Goal: Task Accomplishment & Management: Use online tool/utility

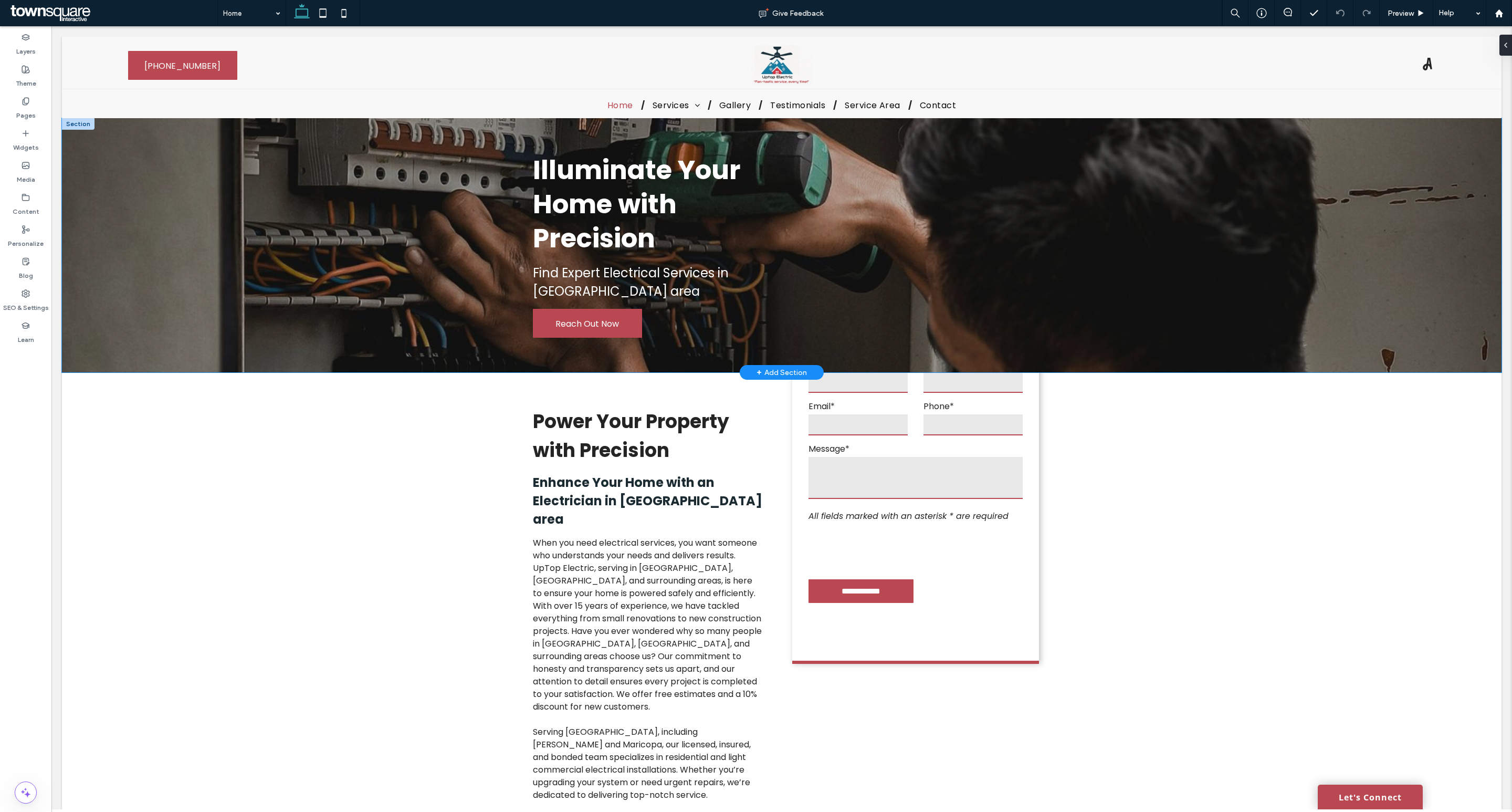
click at [235, 242] on div "Illuminate Your Home with Precision Find Expert Electrical Services in [GEOGRAP…" at bounding box center [782, 245] width 1440 height 254
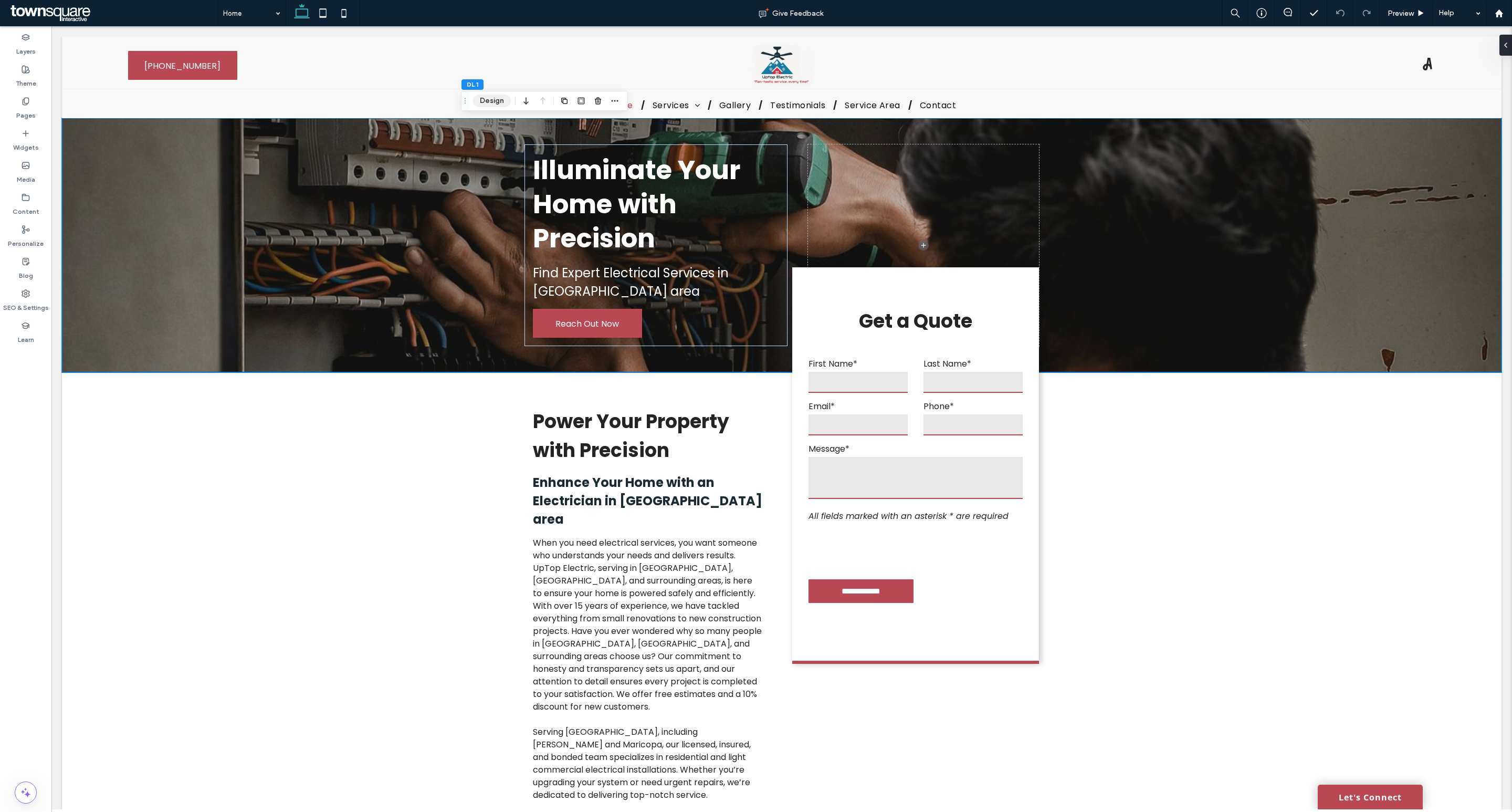
click at [489, 98] on button "Design" at bounding box center [492, 100] width 38 height 13
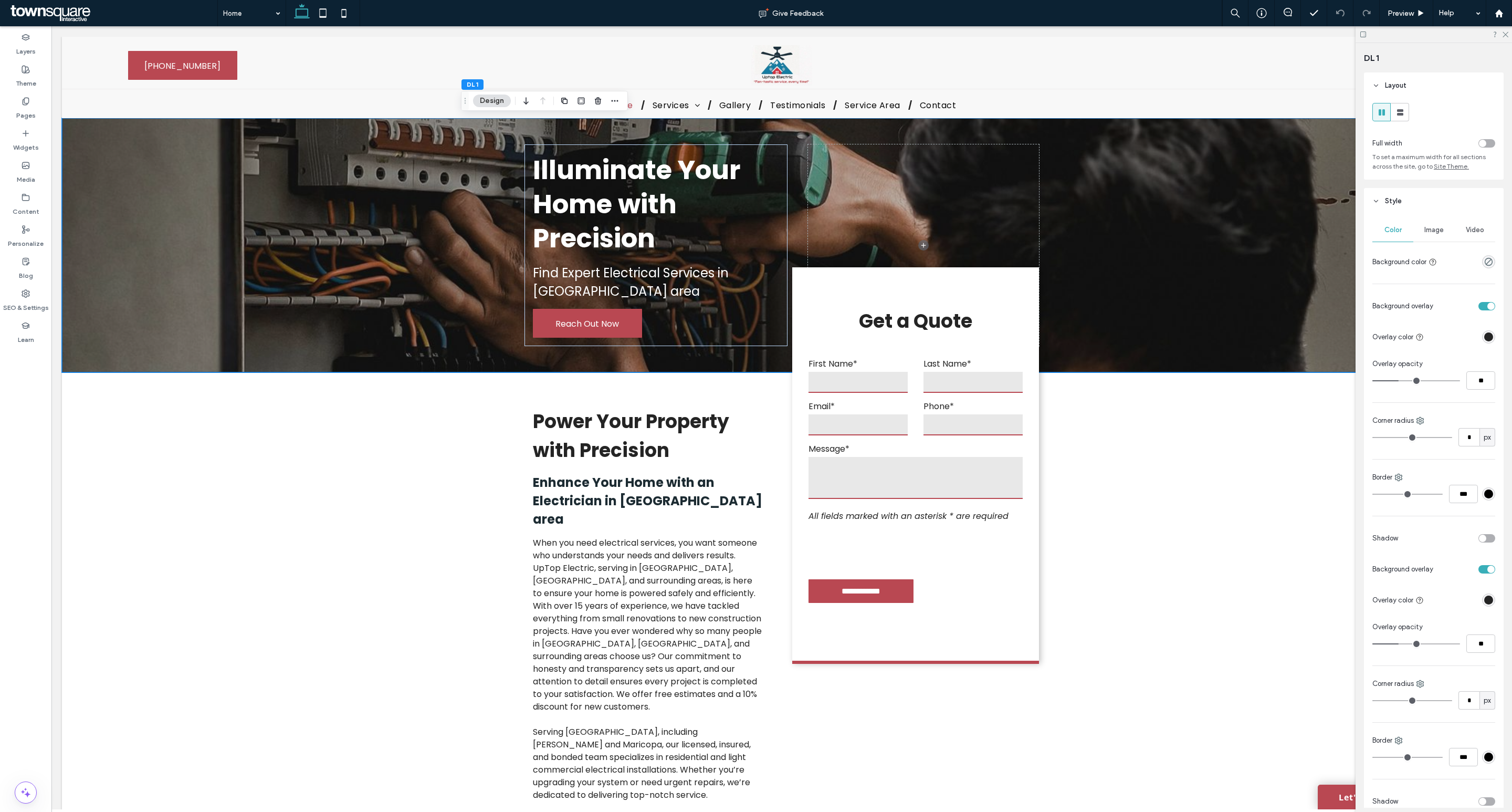
click at [1425, 231] on span "Image" at bounding box center [1434, 230] width 19 height 8
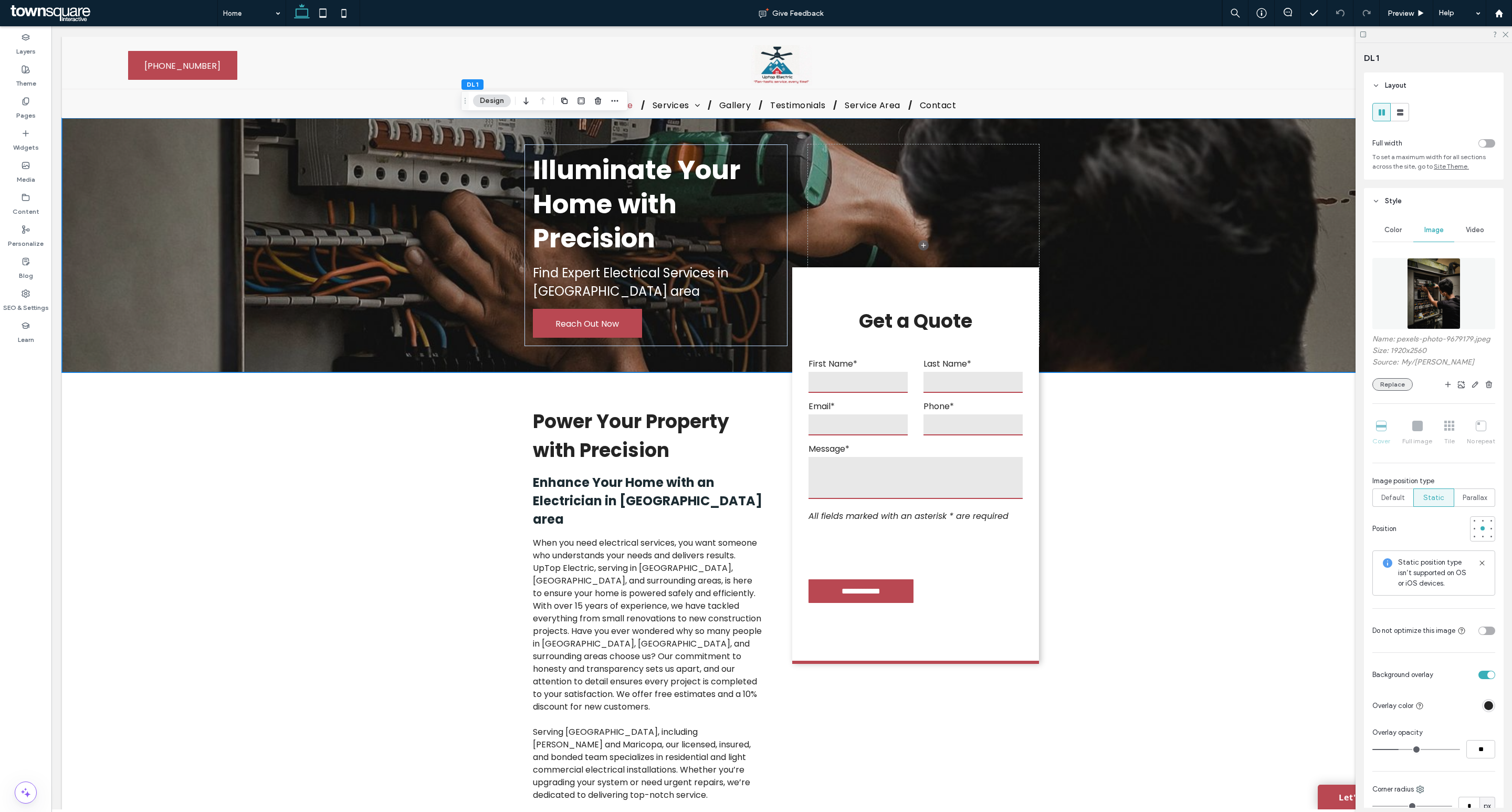
click at [1399, 391] on button "Replace" at bounding box center [1392, 384] width 40 height 13
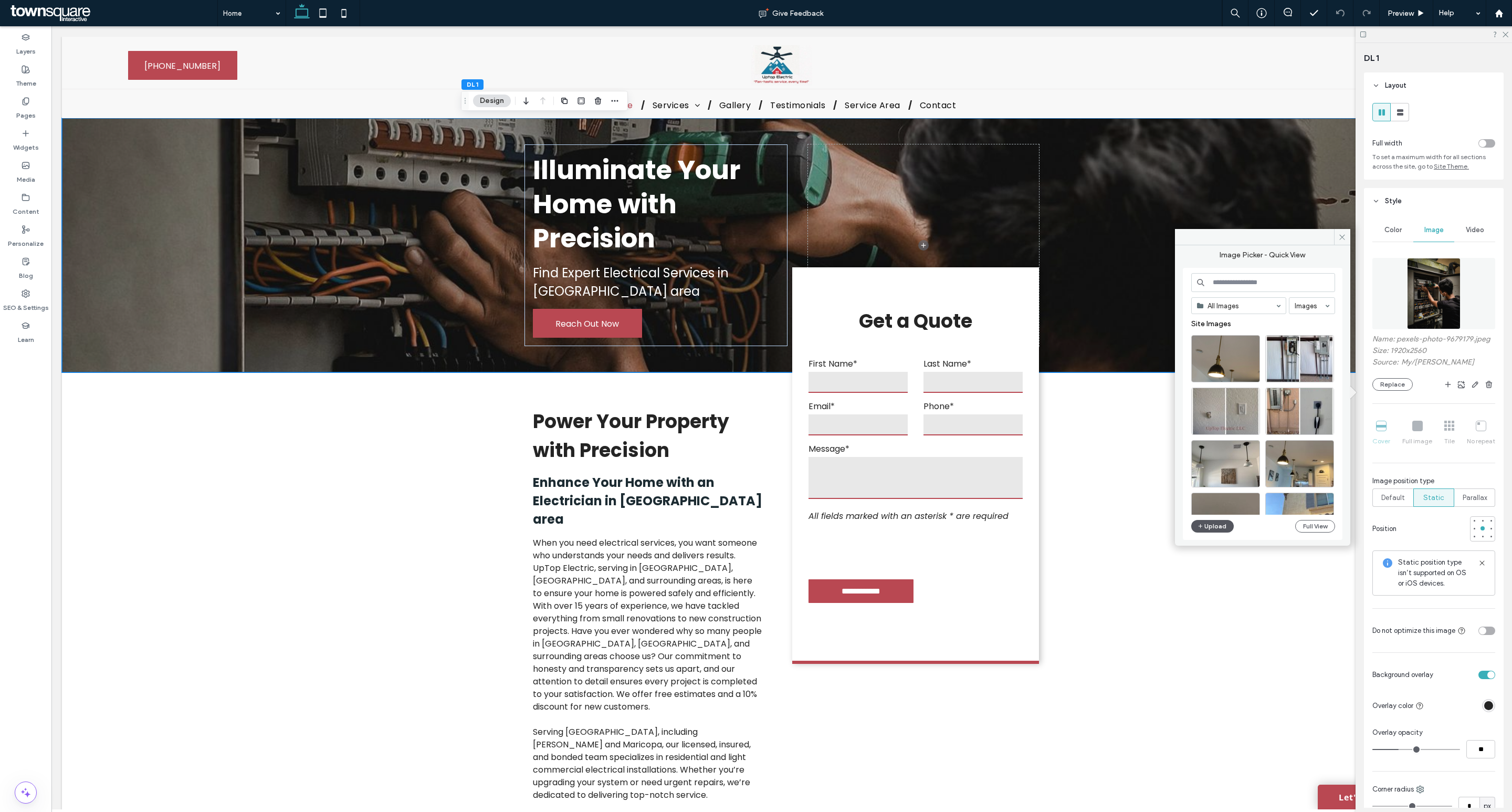
click at [1213, 525] on button "Upload" at bounding box center [1212, 526] width 43 height 13
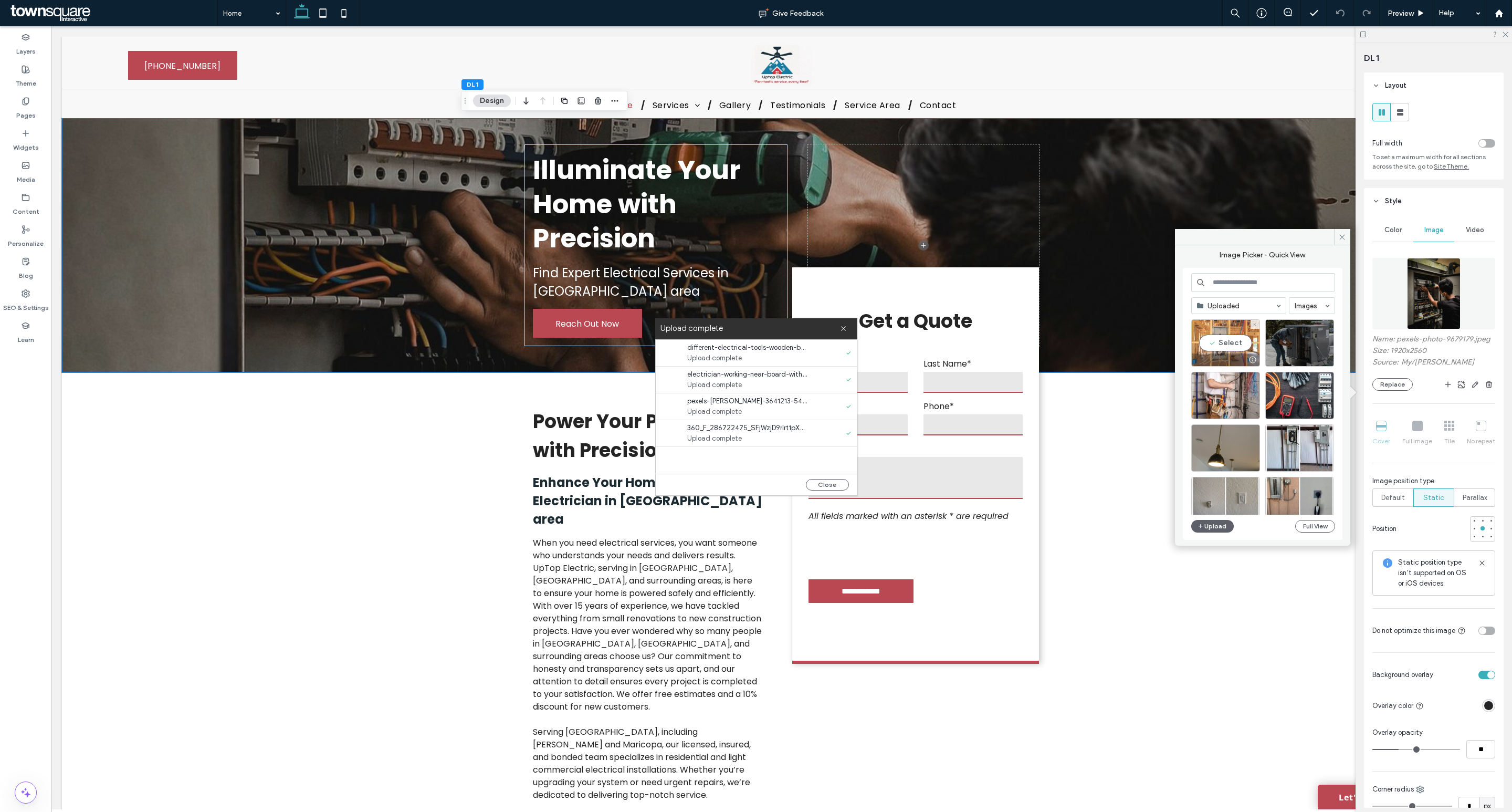
click at [1238, 337] on div "Select" at bounding box center [1226, 343] width 69 height 47
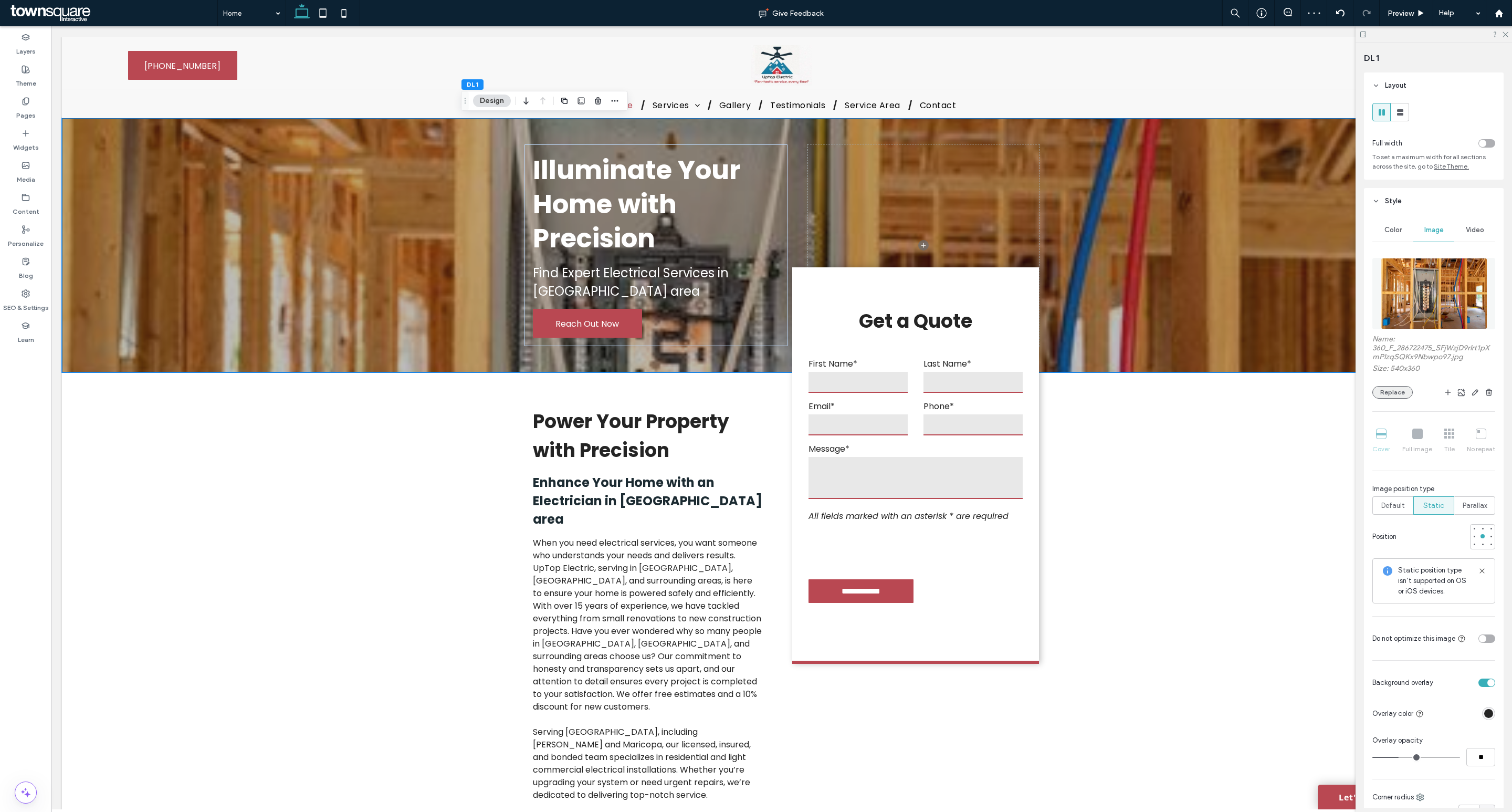
click at [1391, 392] on button "Replace" at bounding box center [1392, 392] width 40 height 13
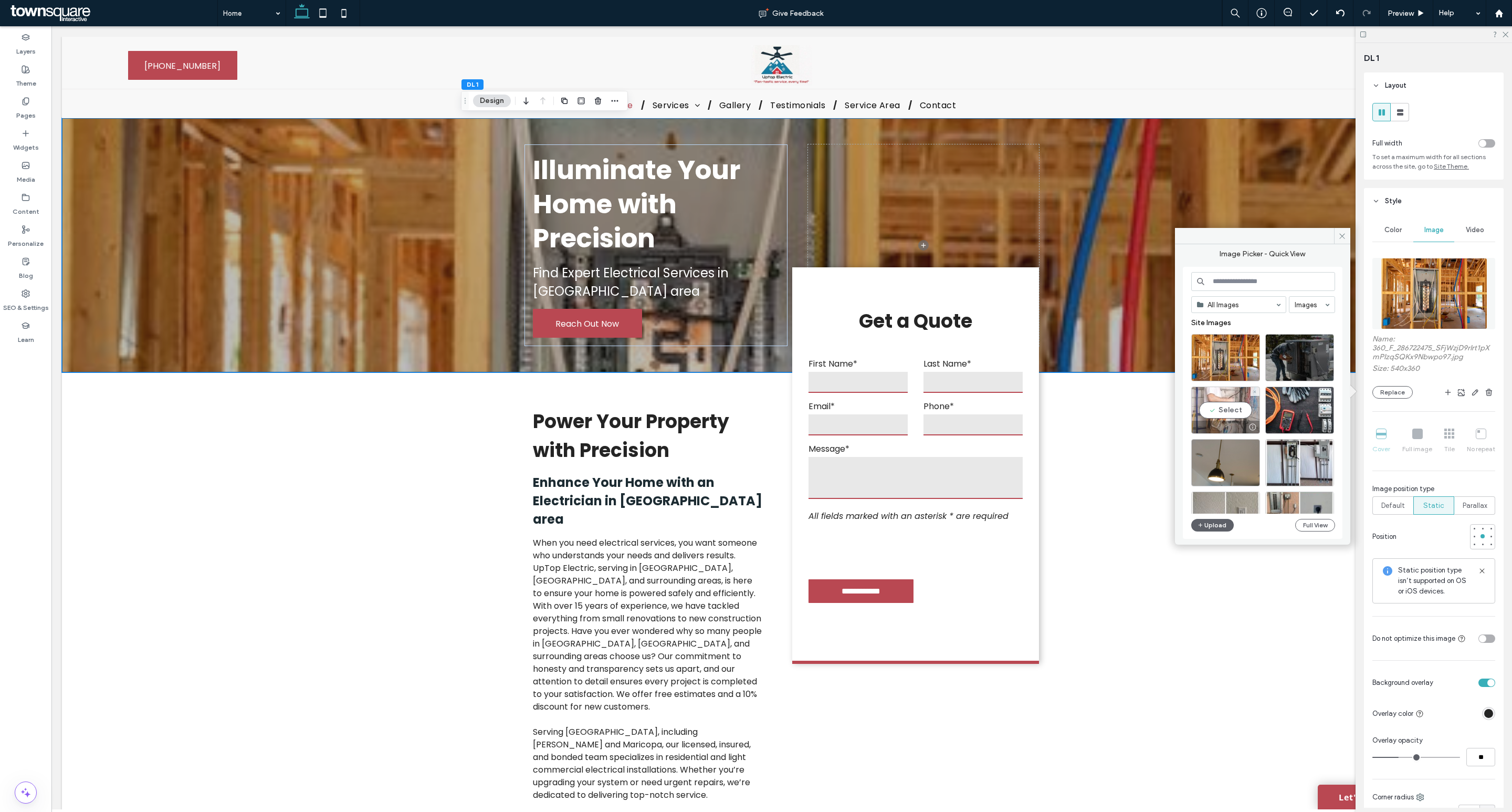
click at [1212, 401] on div "Select" at bounding box center [1226, 410] width 69 height 47
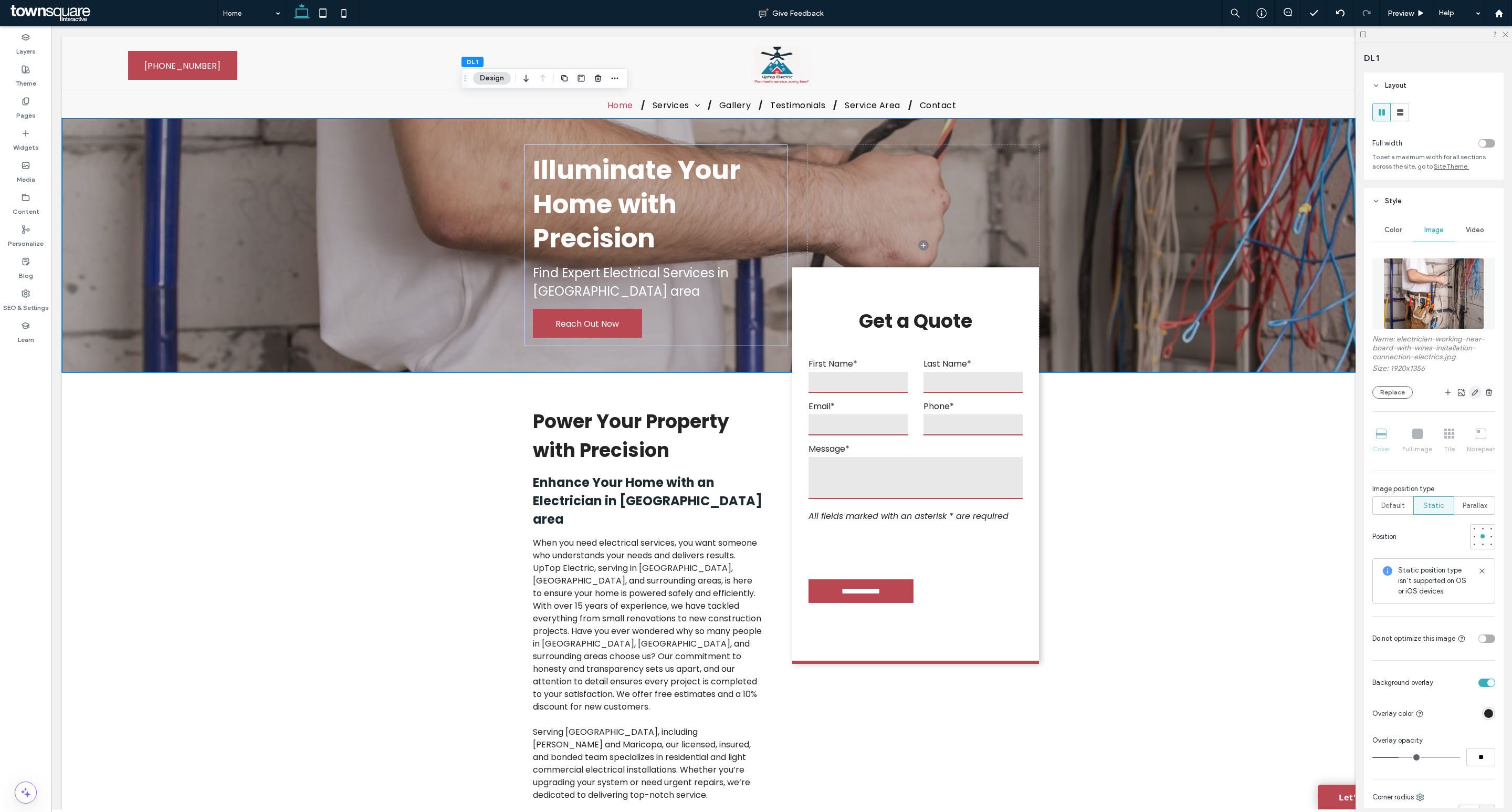
click at [1472, 394] on use "button" at bounding box center [1475, 392] width 6 height 6
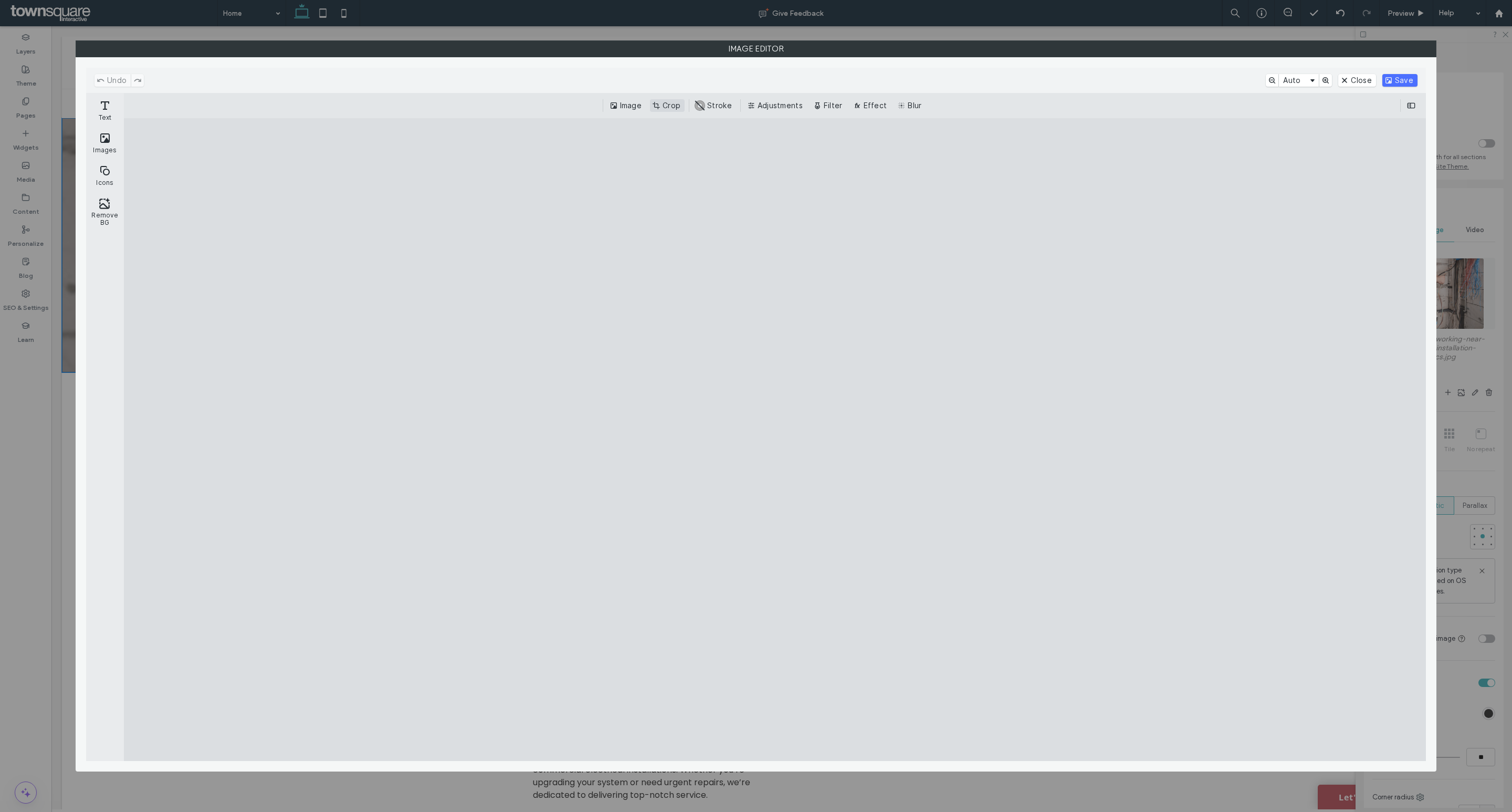
click at [671, 106] on button "Crop" at bounding box center [667, 105] width 34 height 13
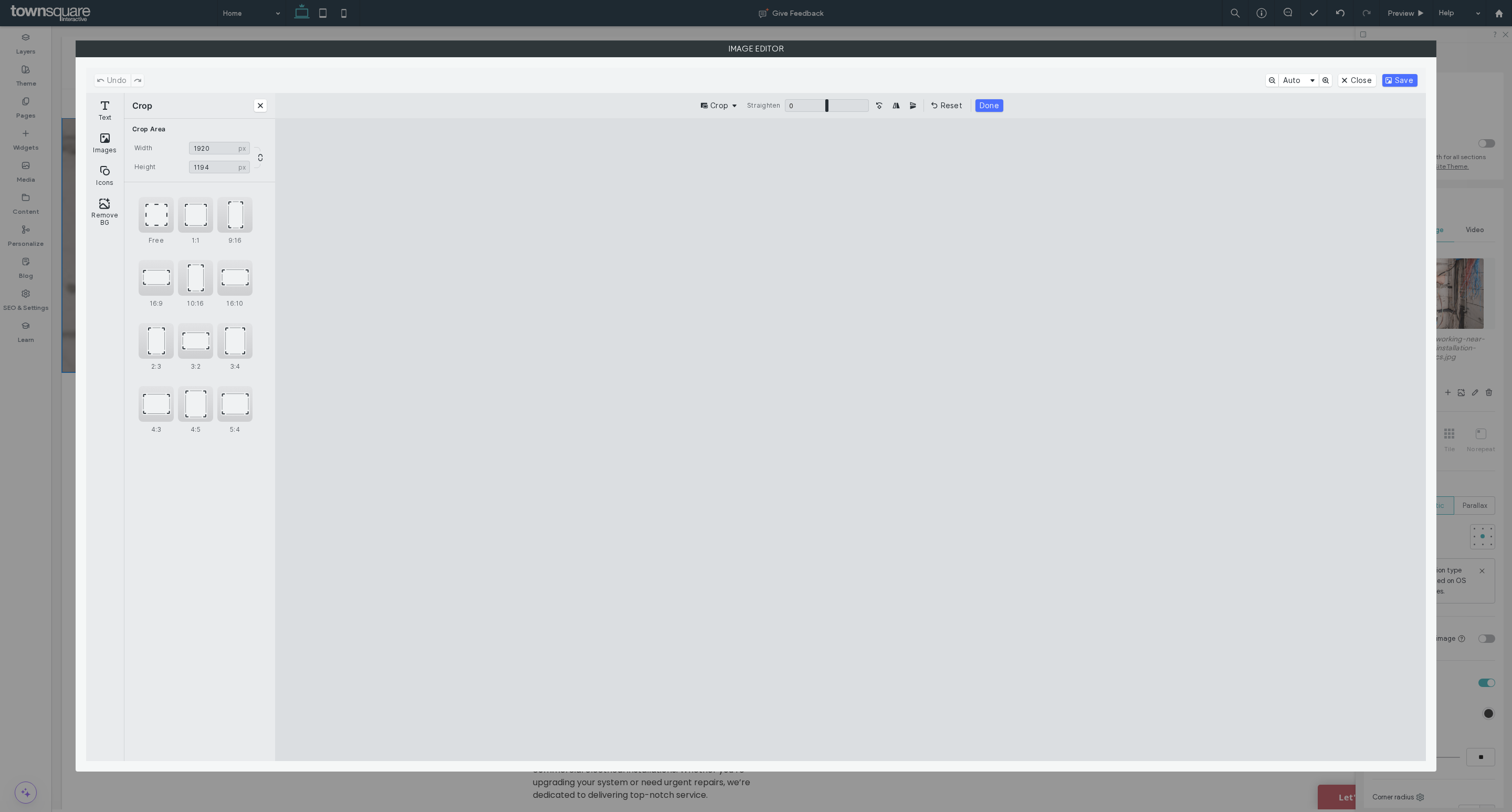
type input "****"
drag, startPoint x: 1214, startPoint y: 184, endPoint x: 1304, endPoint y: 246, distance: 109.3
click at [850, 440] on cesdk-canvas "Editor canvas" at bounding box center [850, 440] width 0 height 0
click at [1403, 77] on button "Save" at bounding box center [1400, 80] width 35 height 13
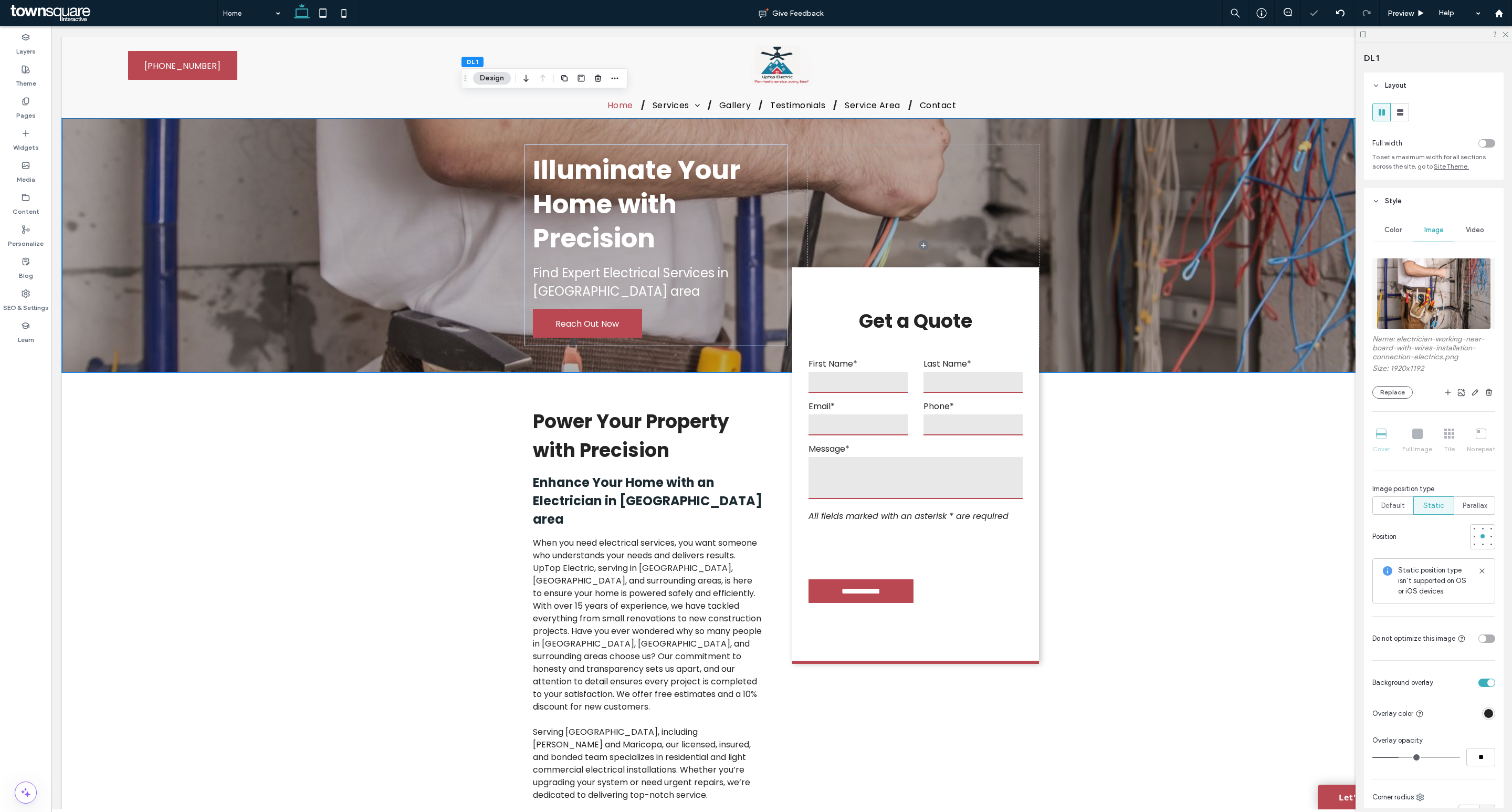
click at [1505, 36] on icon at bounding box center [1505, 33] width 7 height 7
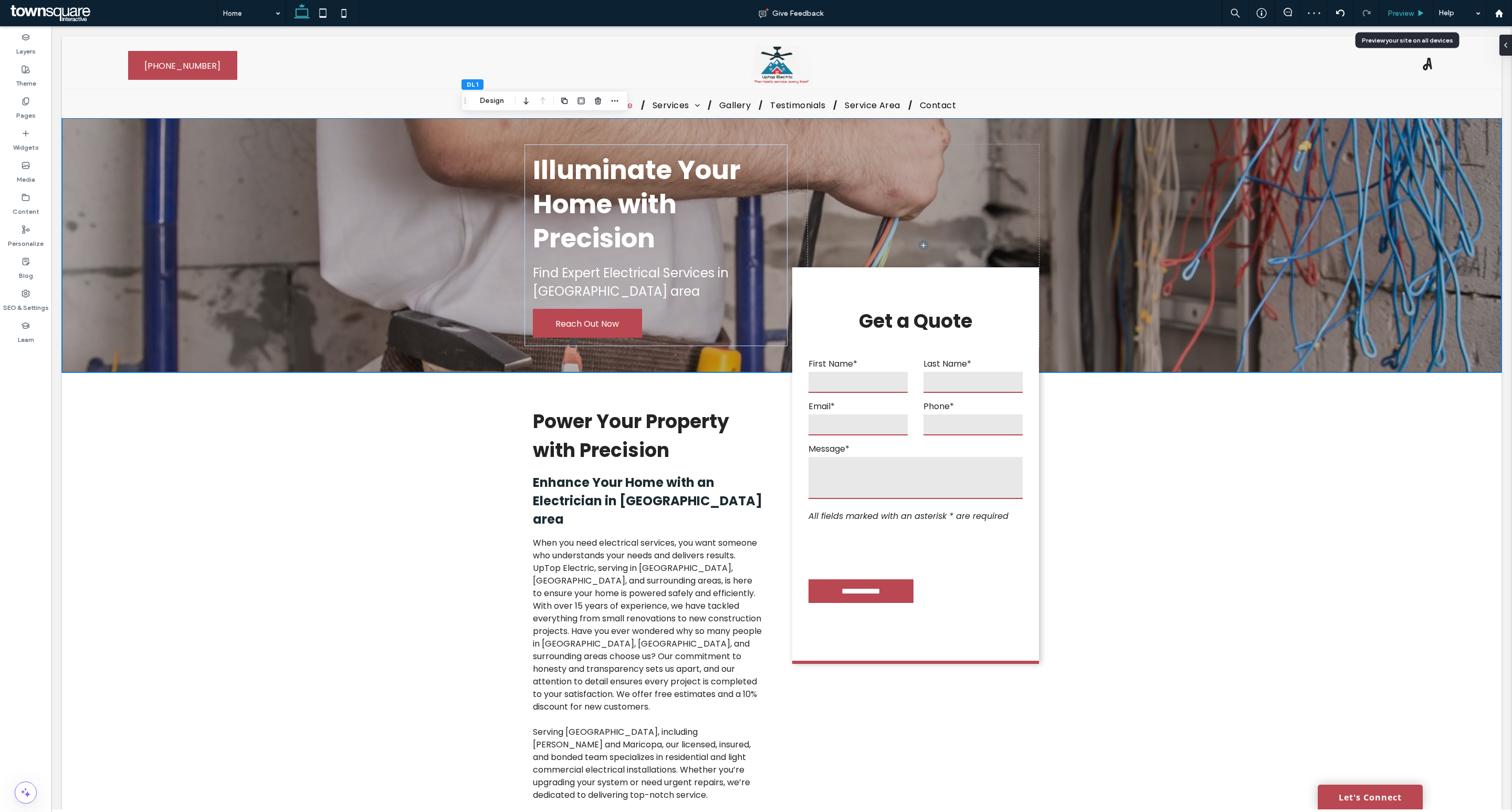
click at [1400, 19] on div "Preview" at bounding box center [1406, 13] width 54 height 26
click at [1399, 16] on span "Preview" at bounding box center [1400, 13] width 26 height 9
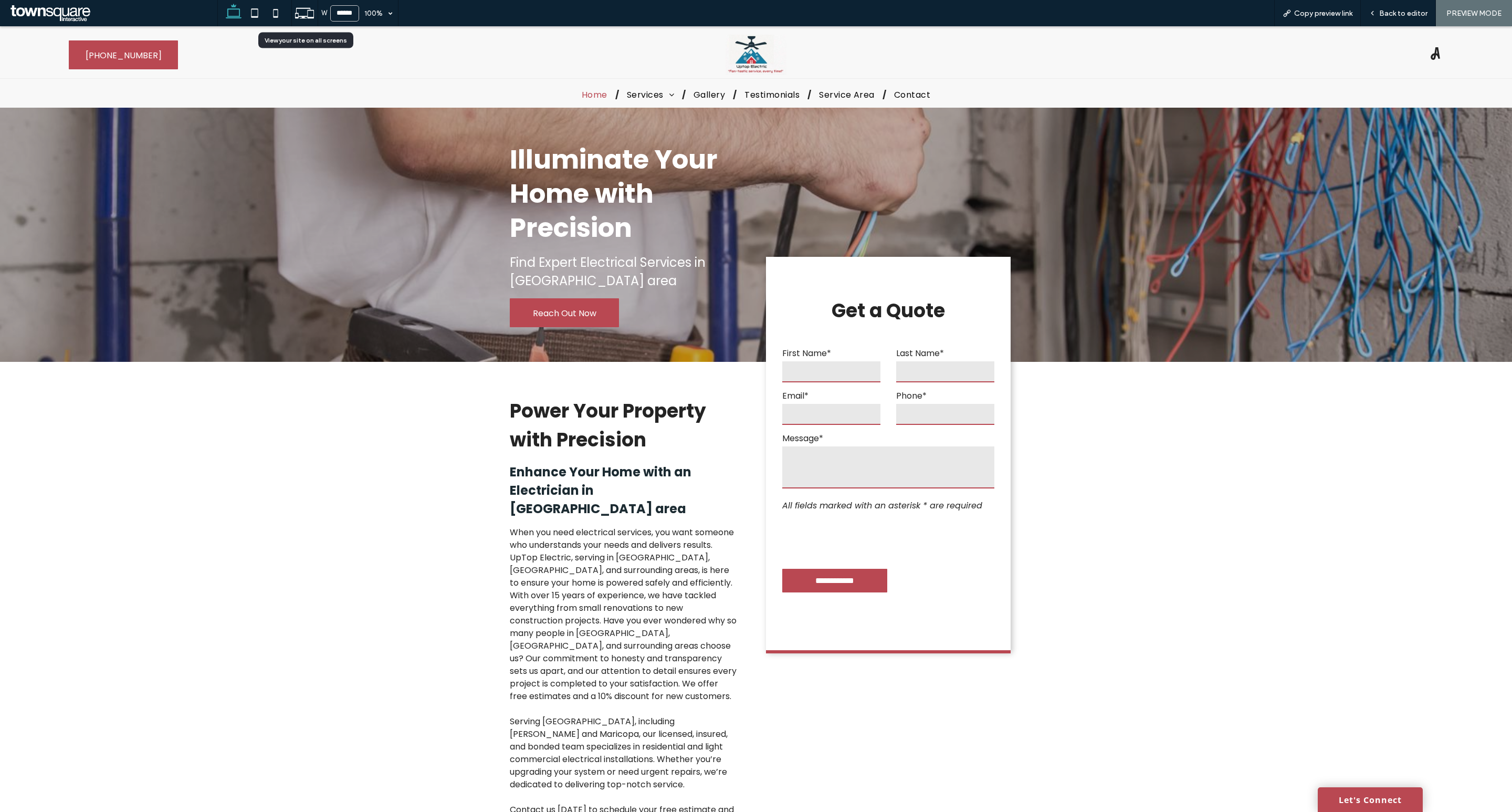
click at [293, 11] on div at bounding box center [304, 13] width 26 height 20
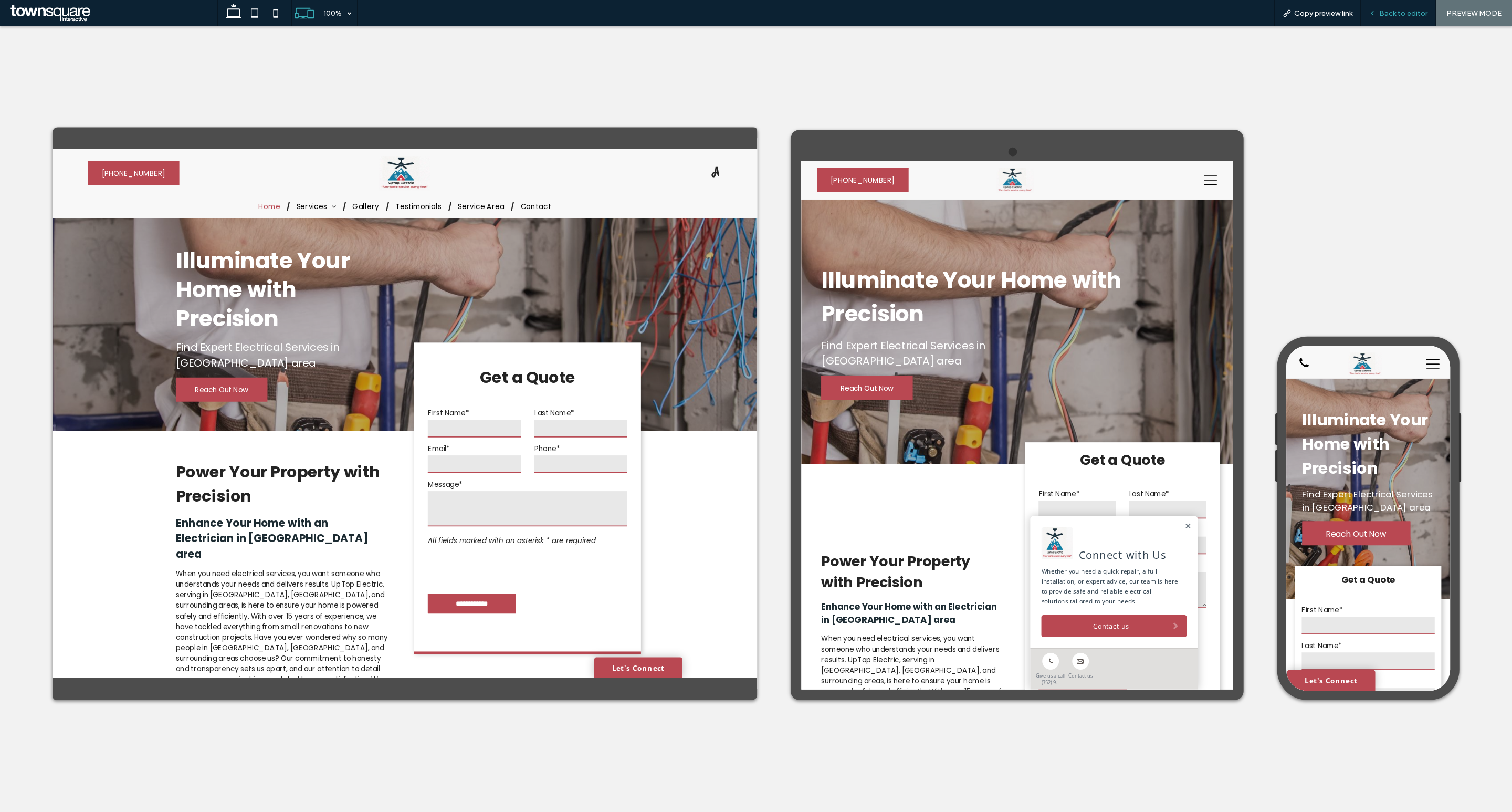
click at [1400, 18] on span "Back to editor" at bounding box center [1403, 13] width 48 height 9
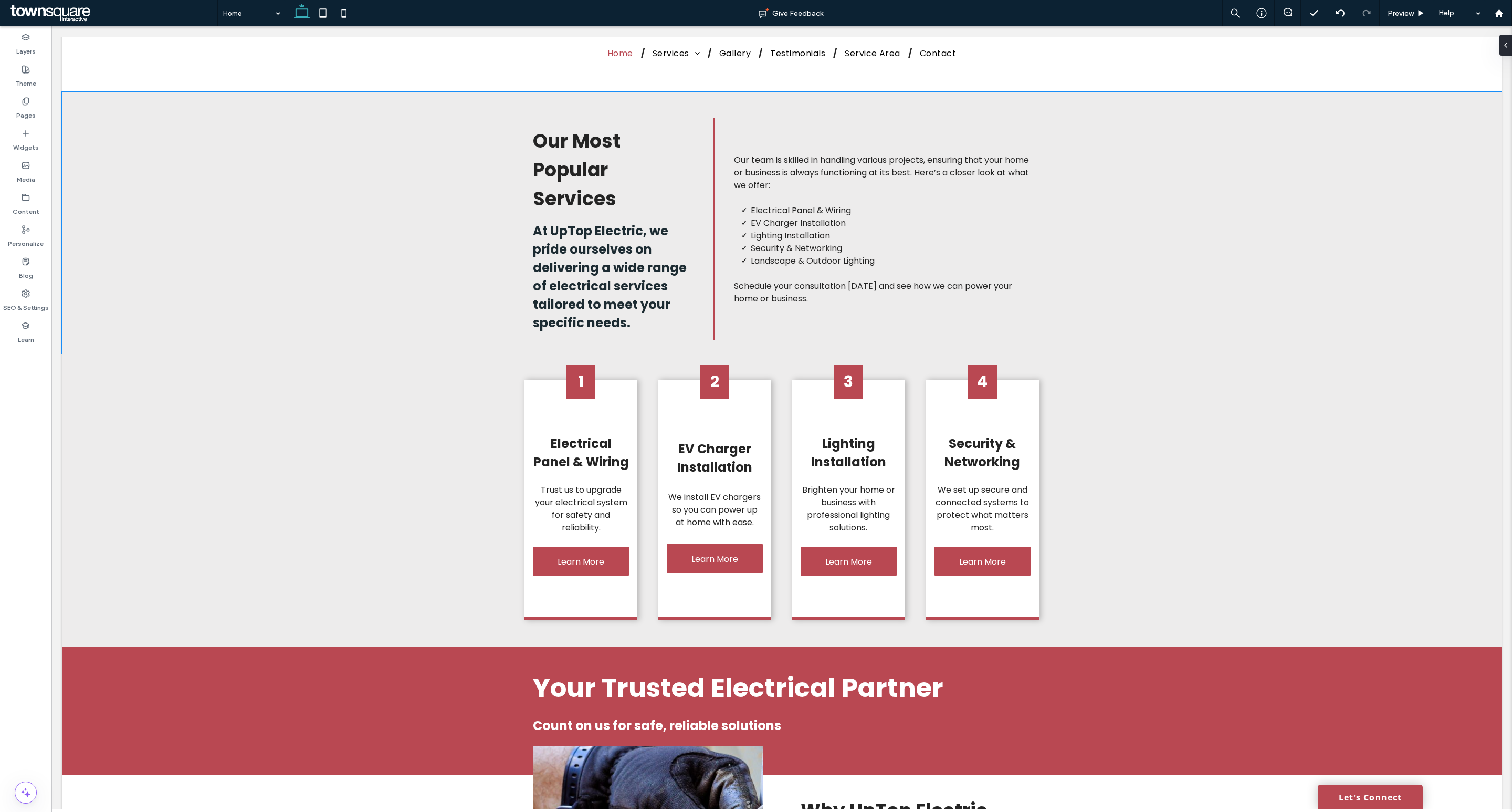
scroll to position [1078, 0]
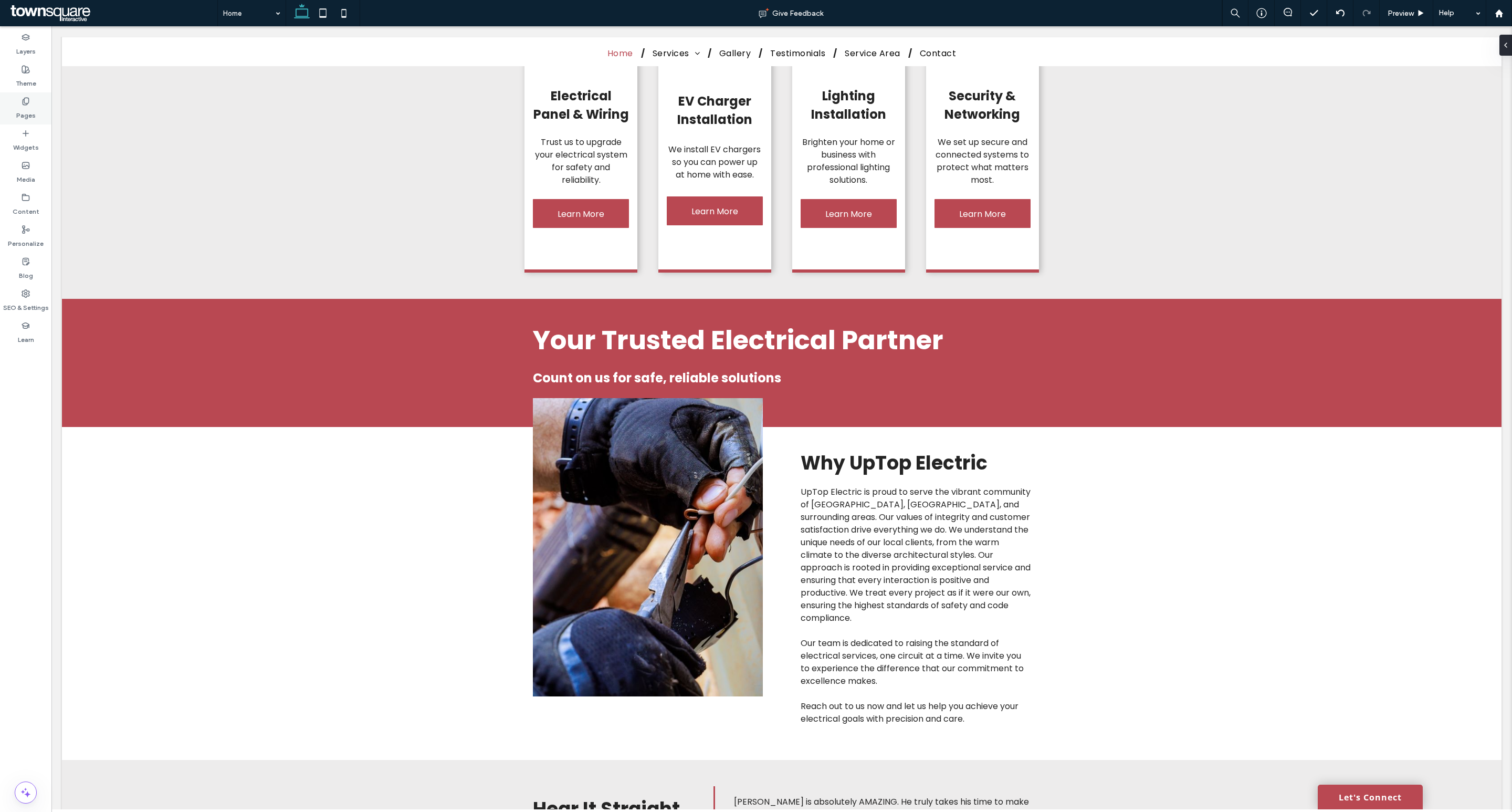
click at [22, 107] on label "Pages" at bounding box center [26, 113] width 19 height 14
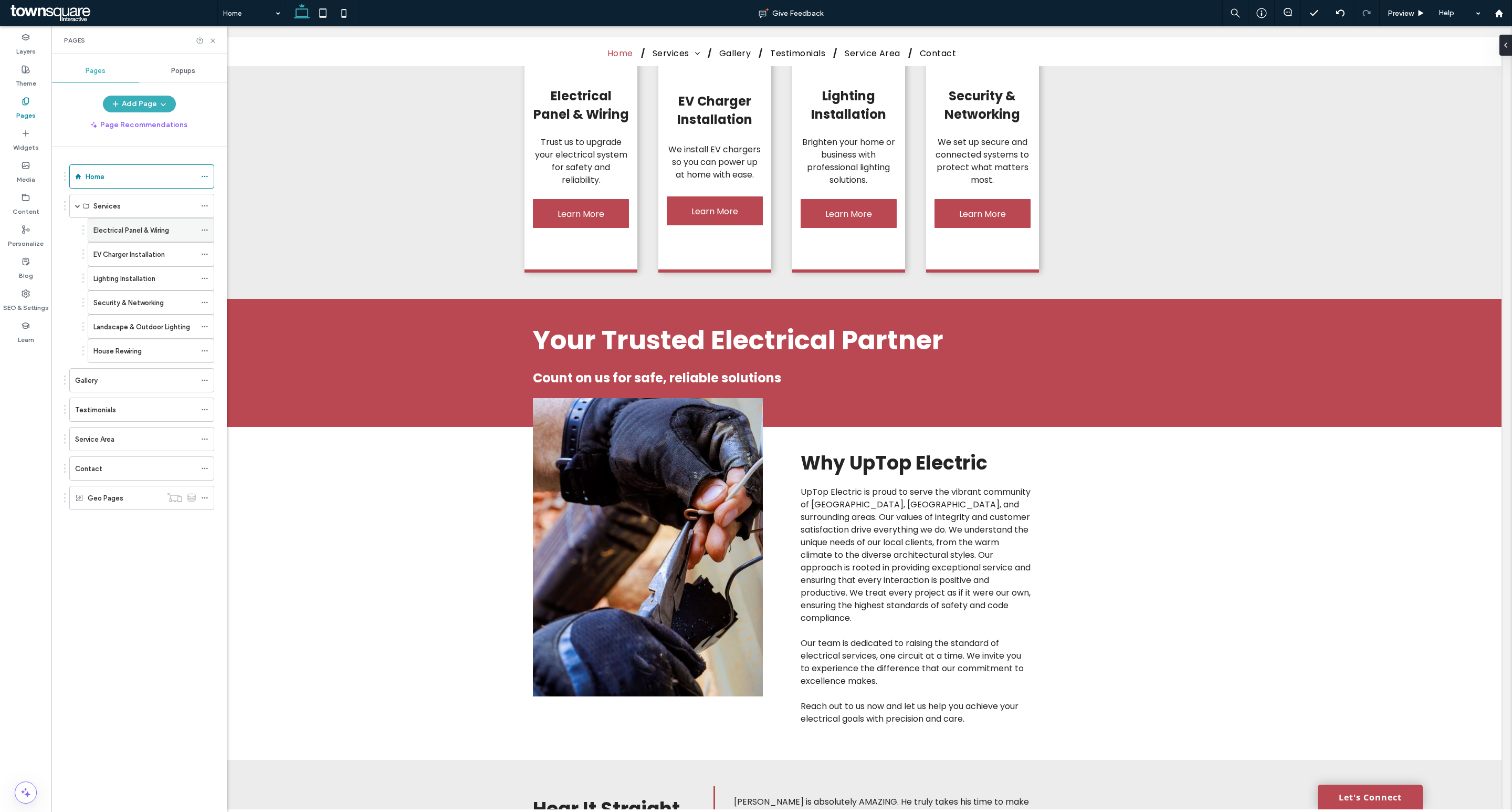
click at [112, 227] on label "Electrical Panel & Wiring" at bounding box center [131, 230] width 75 height 18
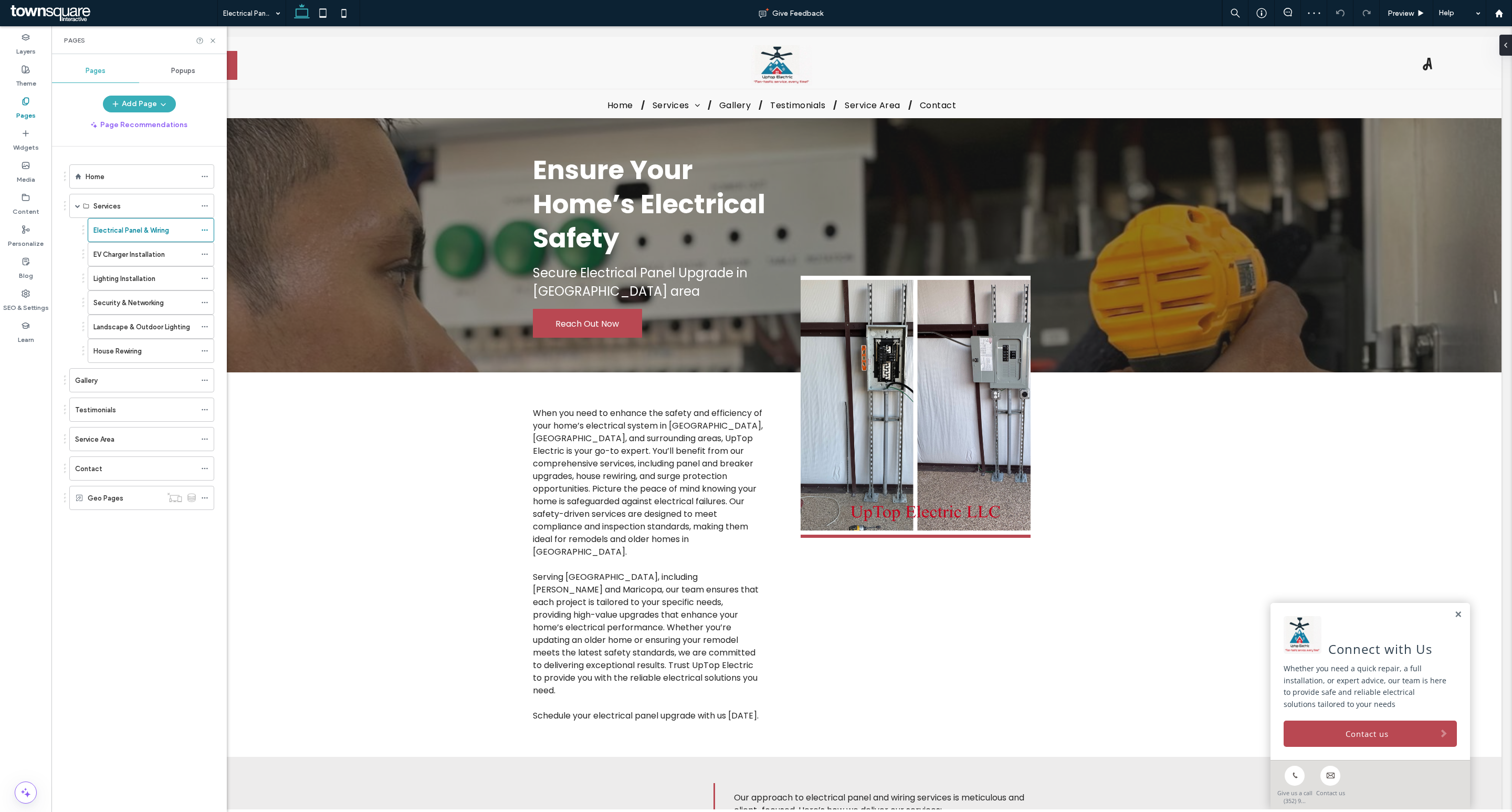
click at [134, 254] on label "EV Charger Installation" at bounding box center [129, 254] width 71 height 18
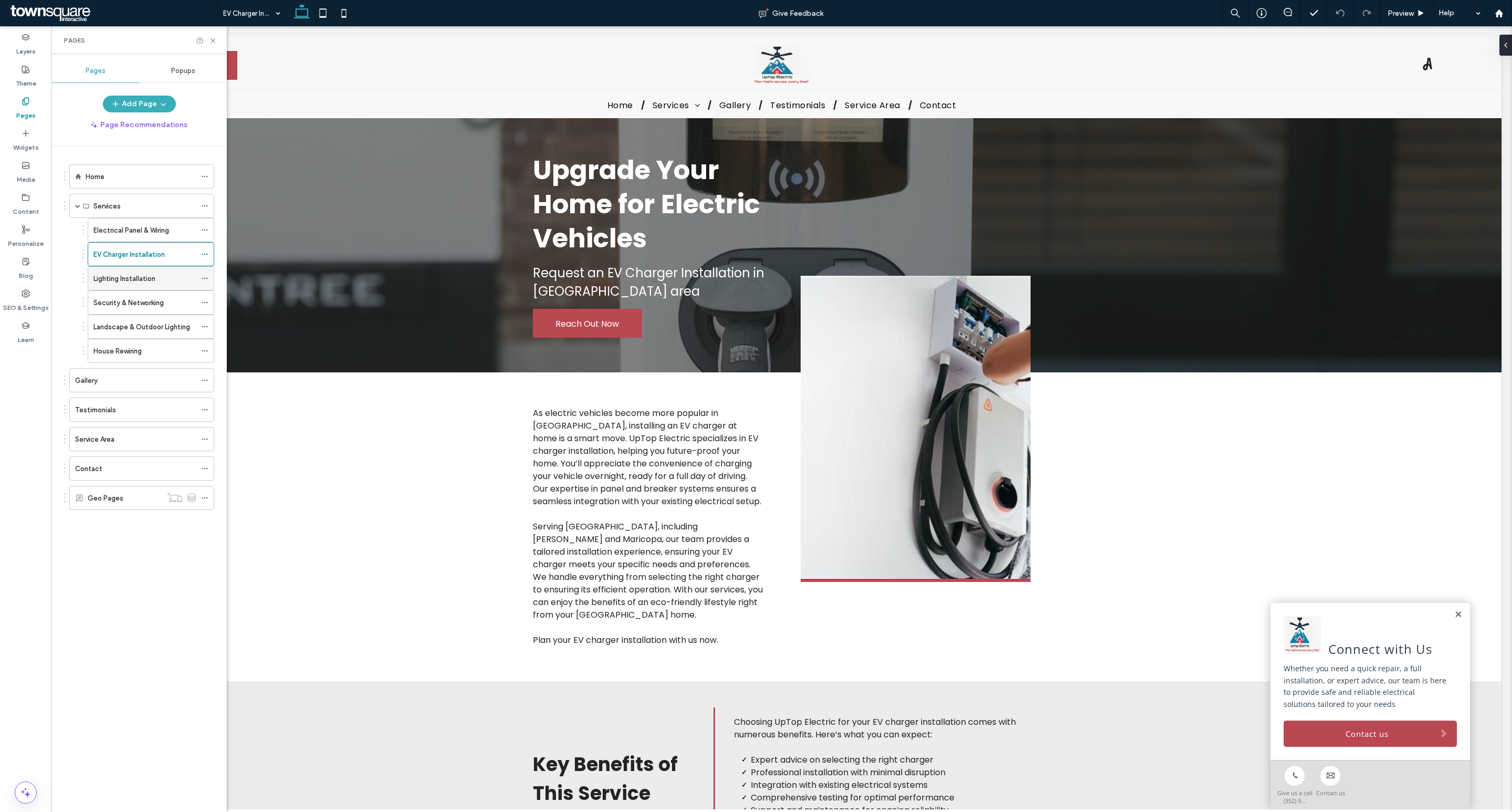
click at [139, 280] on label "Lighting Installation" at bounding box center [124, 279] width 62 height 18
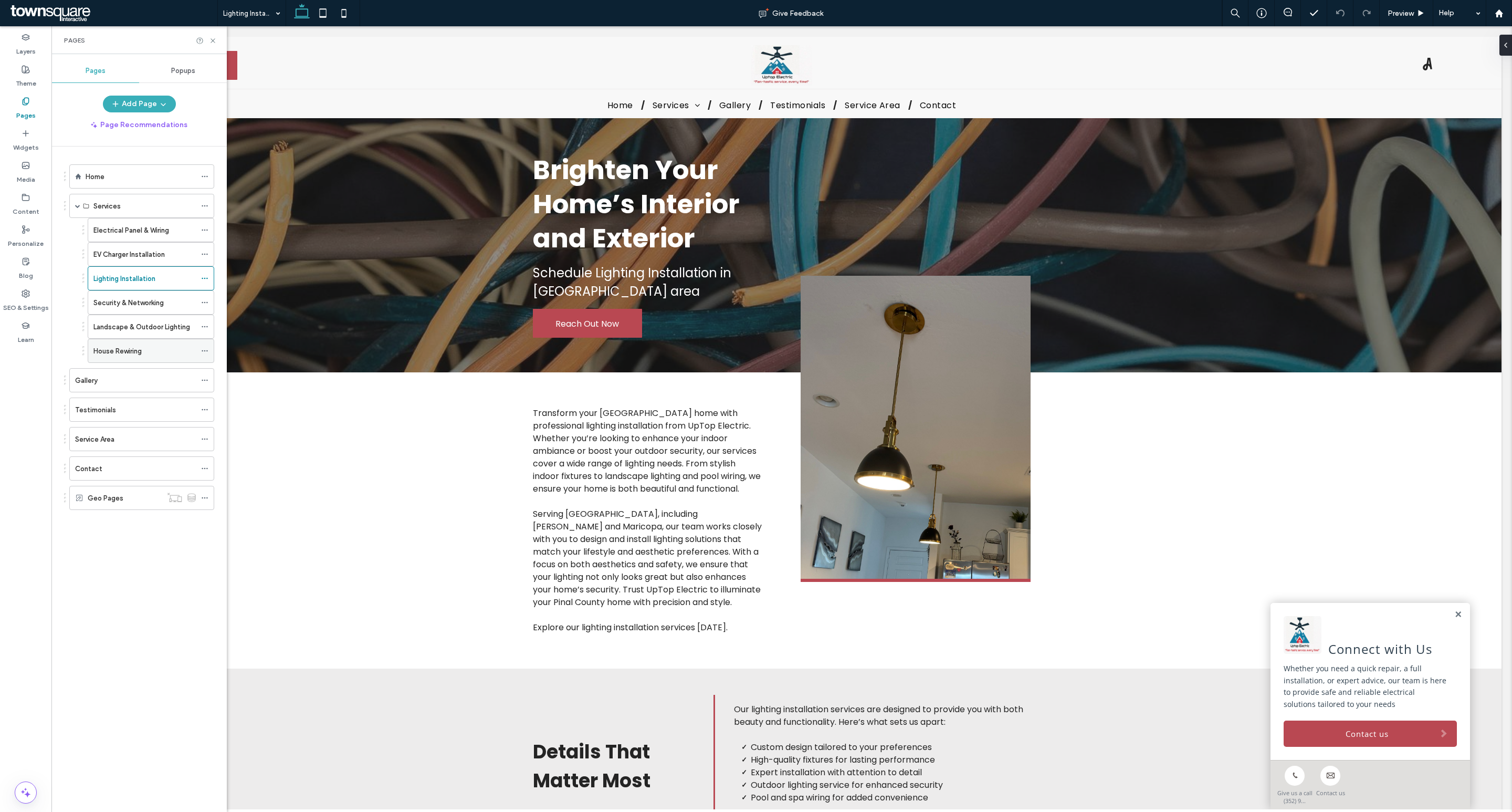
click at [135, 349] on div "House Rewiring" at bounding box center [145, 351] width 103 height 23
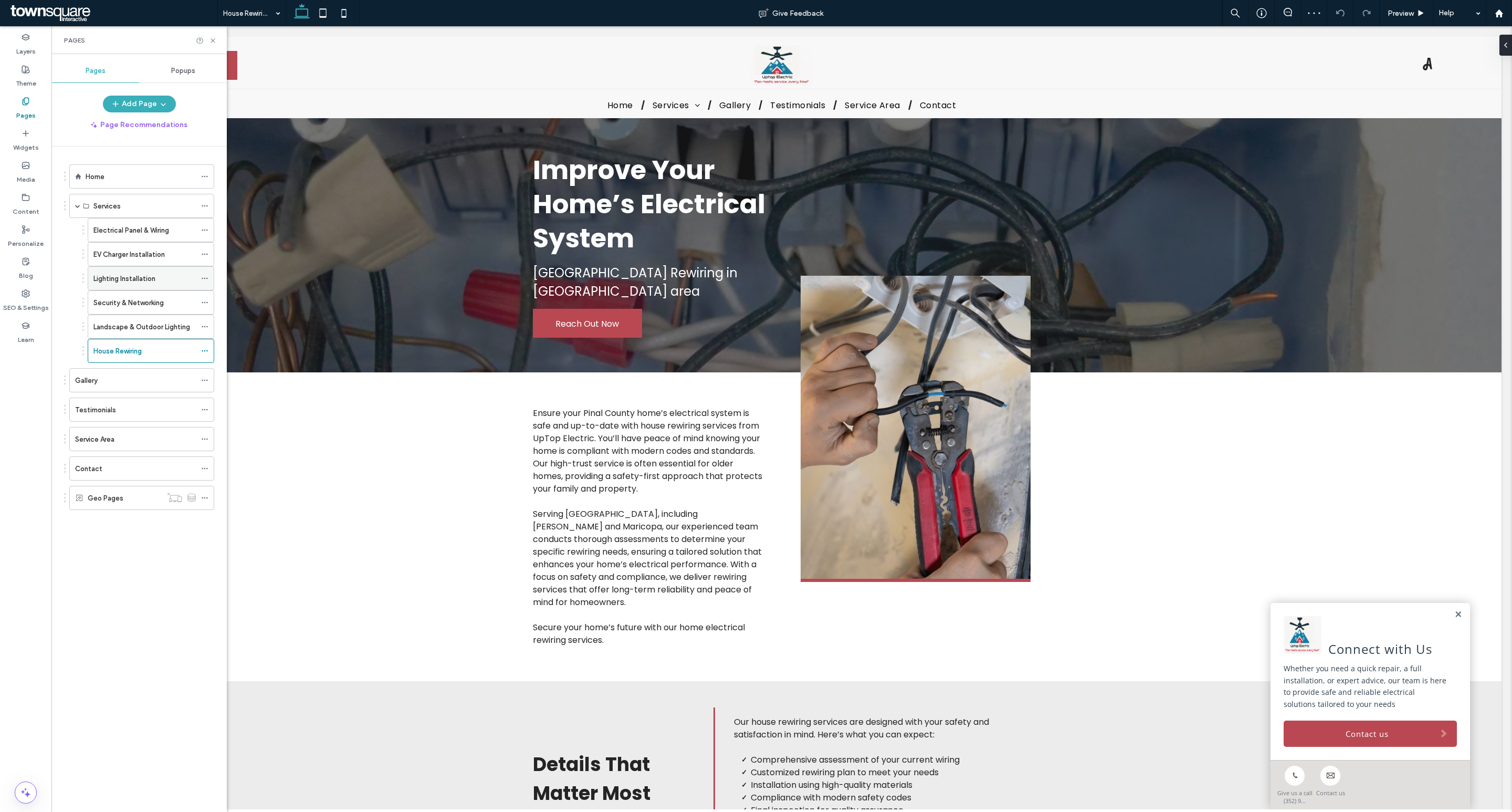
click at [146, 290] on div "Lighting Installation" at bounding box center [145, 279] width 103 height 23
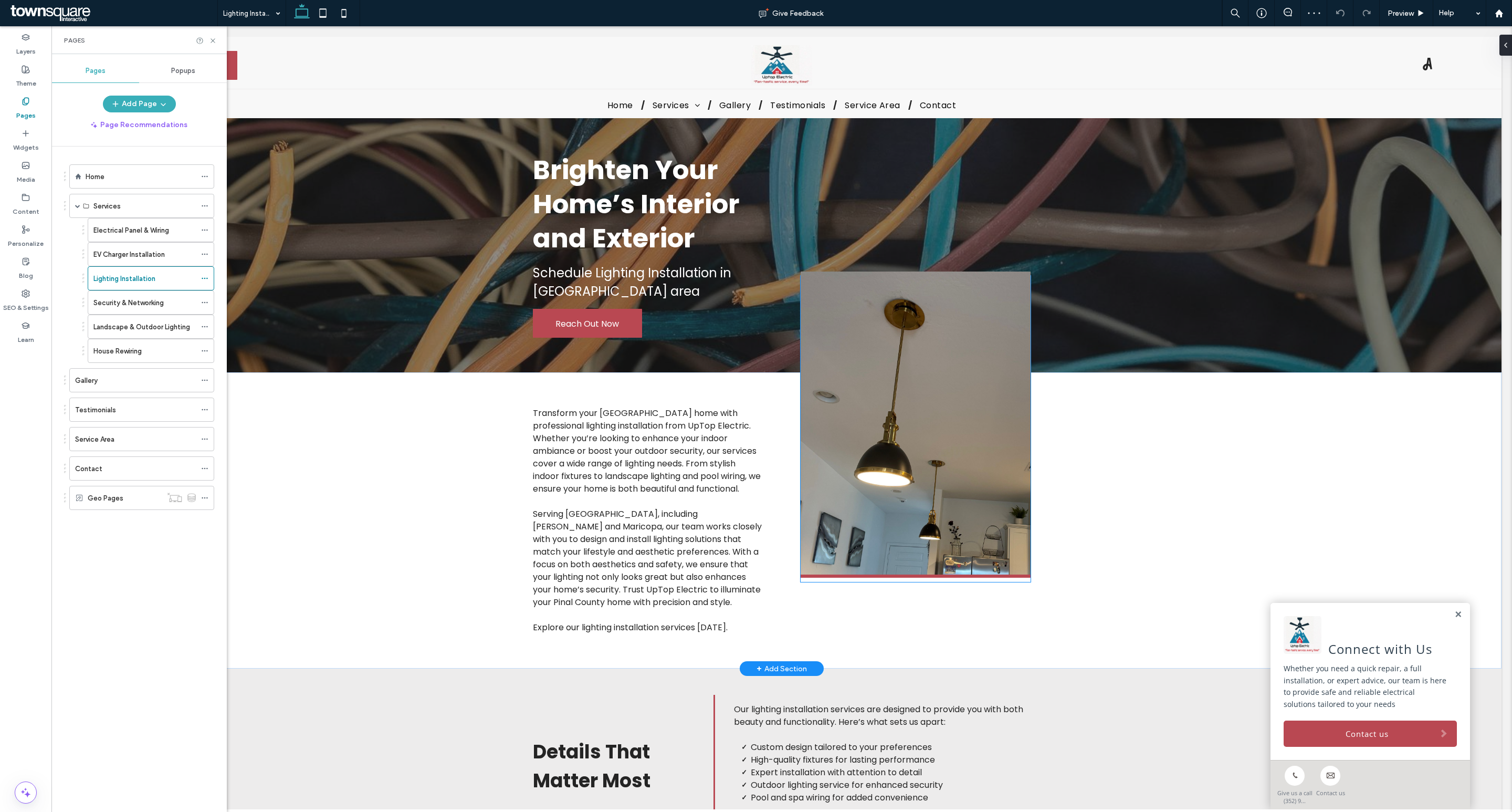
click at [892, 393] on img at bounding box center [916, 424] width 231 height 306
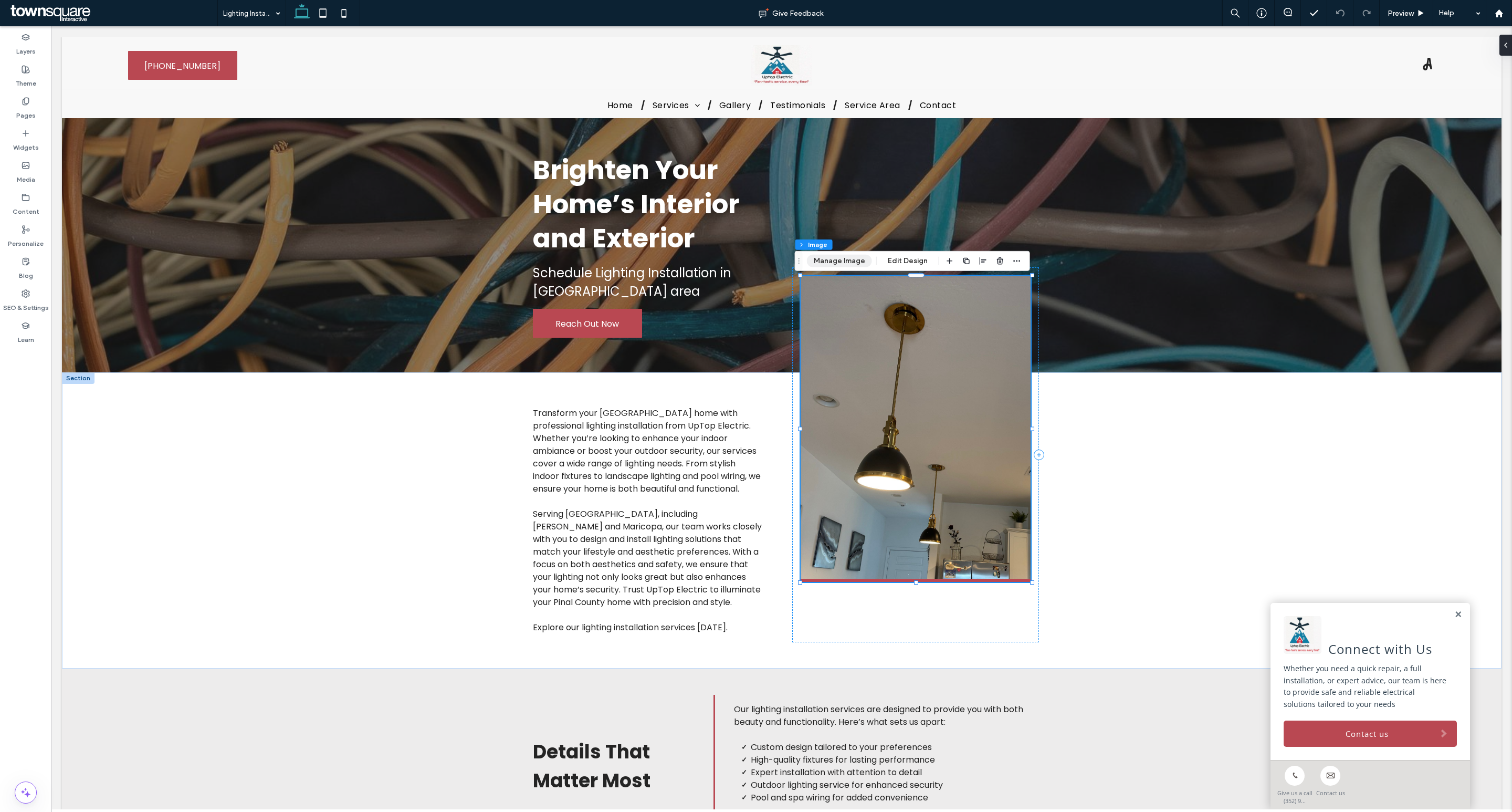
click at [834, 262] on button "Manage Image" at bounding box center [839, 261] width 65 height 13
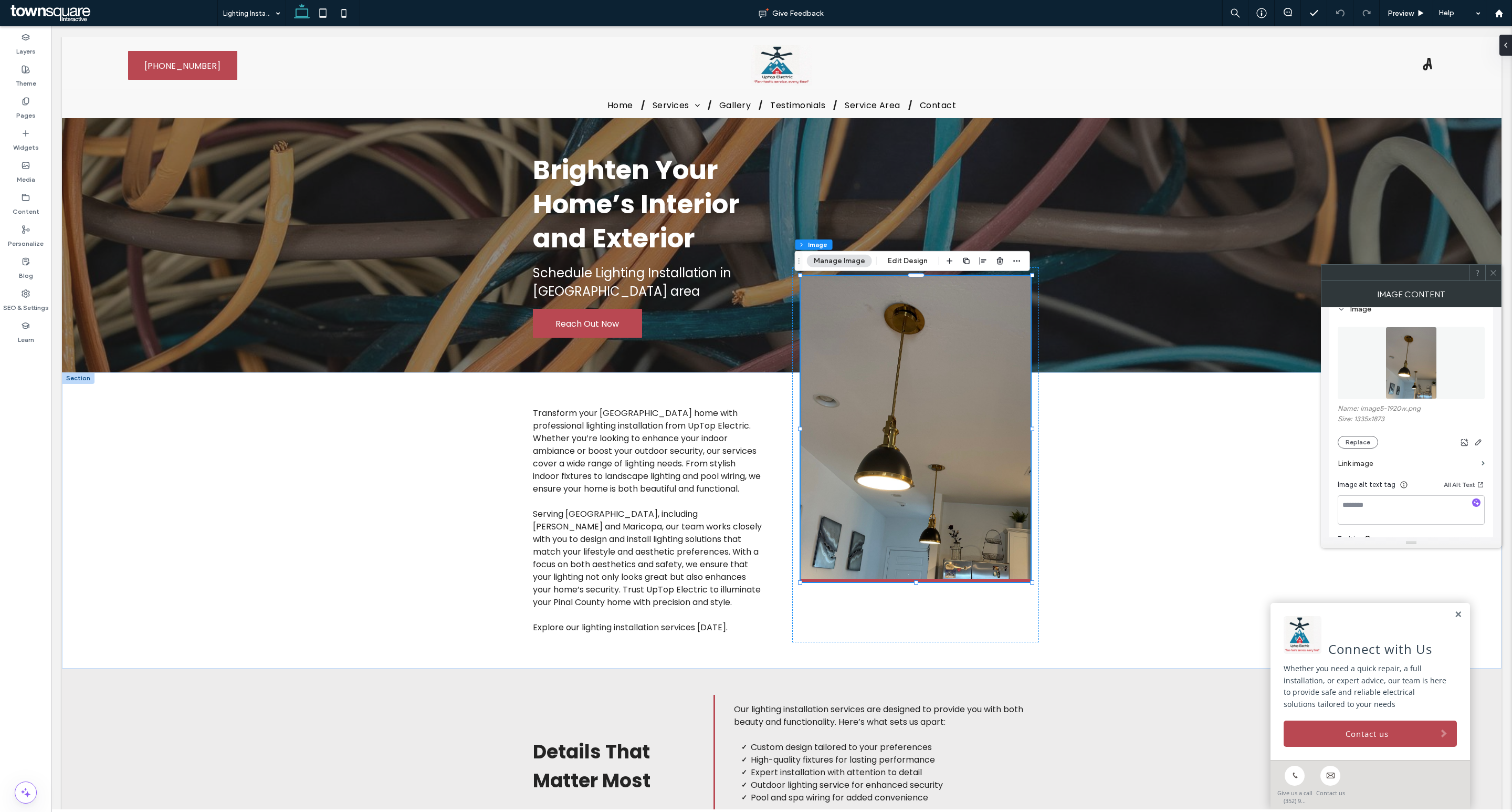
scroll to position [115, 0]
click at [1363, 442] on button "Replace" at bounding box center [1357, 437] width 40 height 13
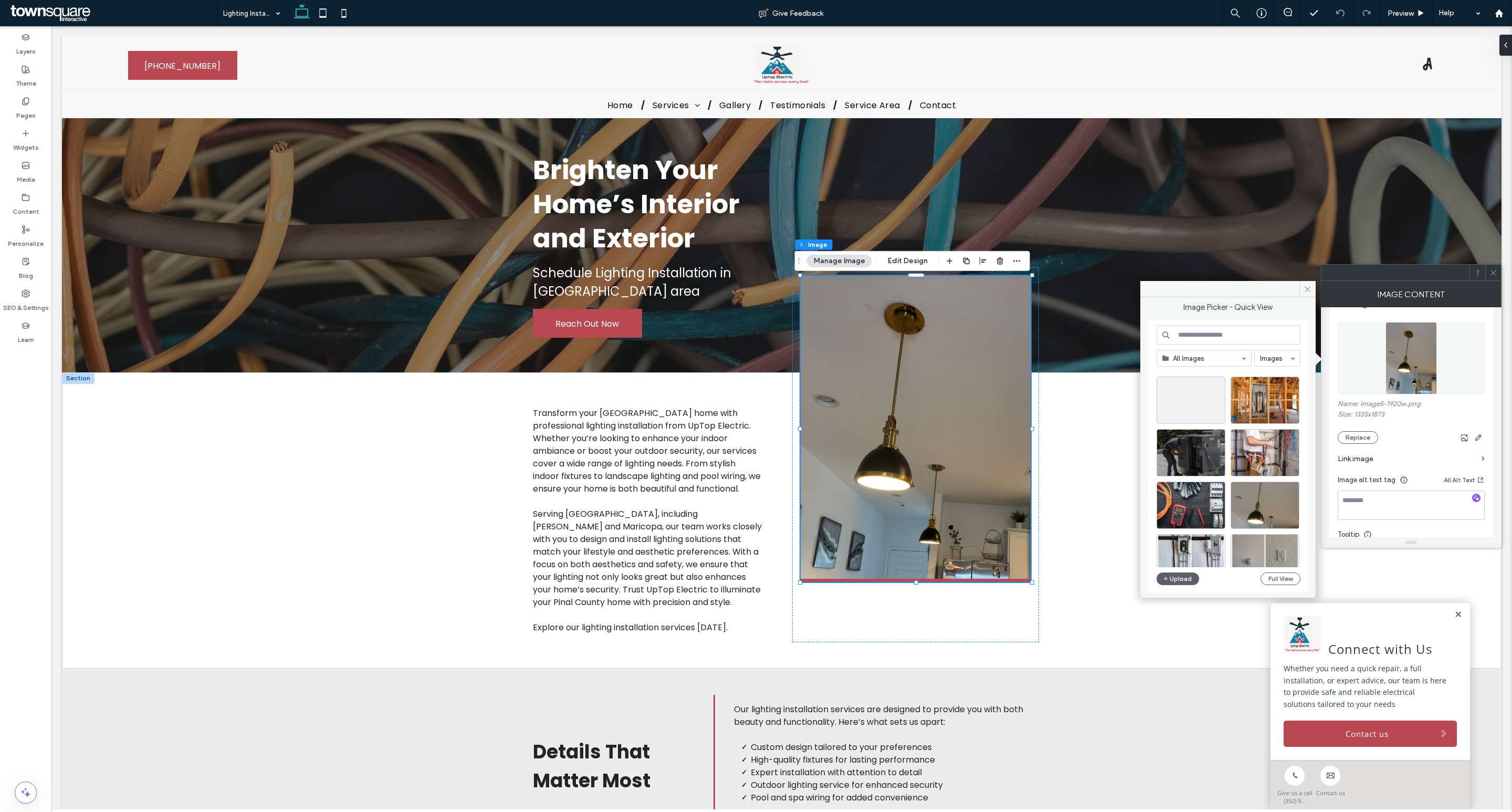
scroll to position [0, 0]
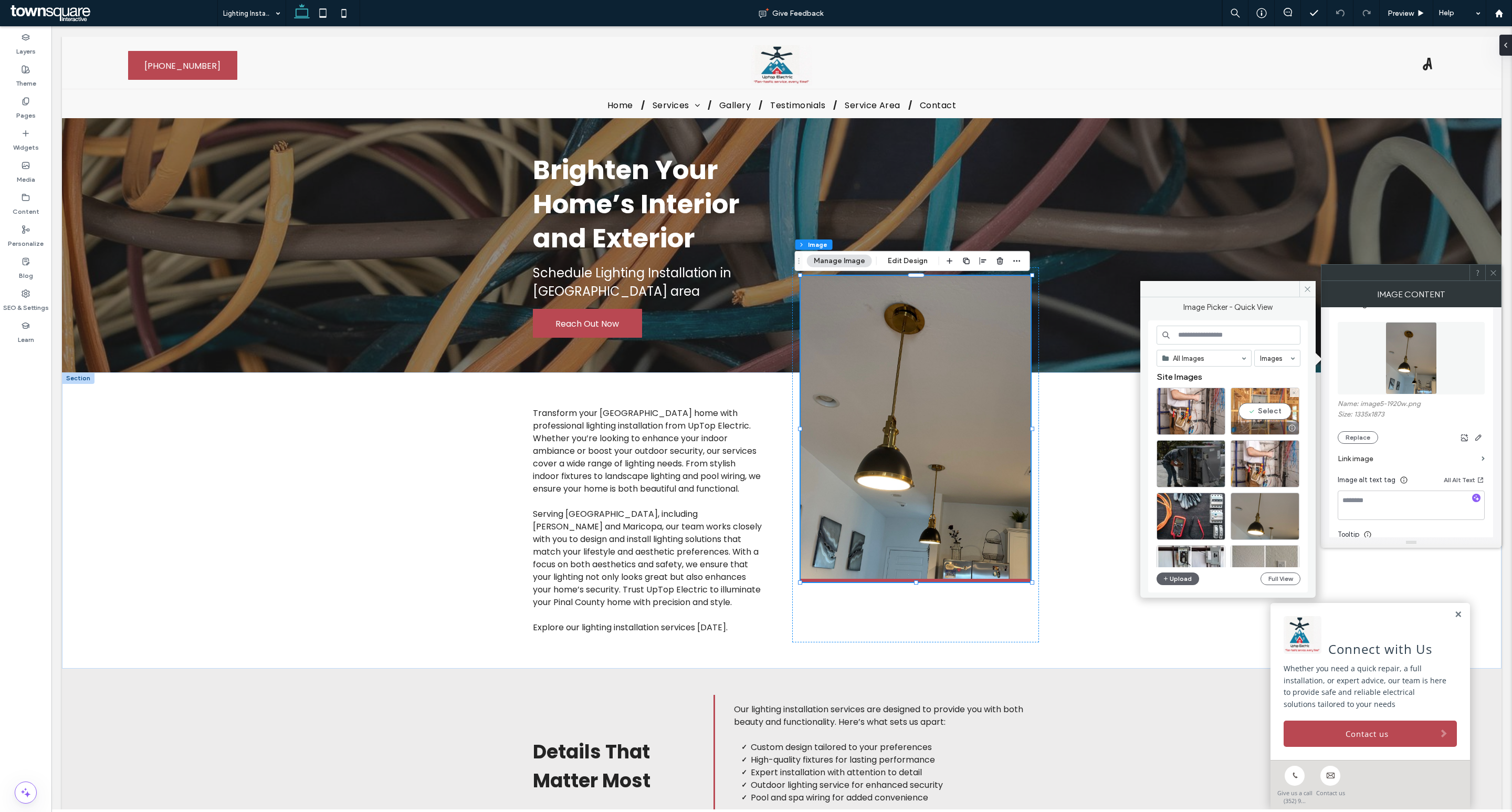
click at [1268, 418] on div "Select" at bounding box center [1265, 411] width 69 height 47
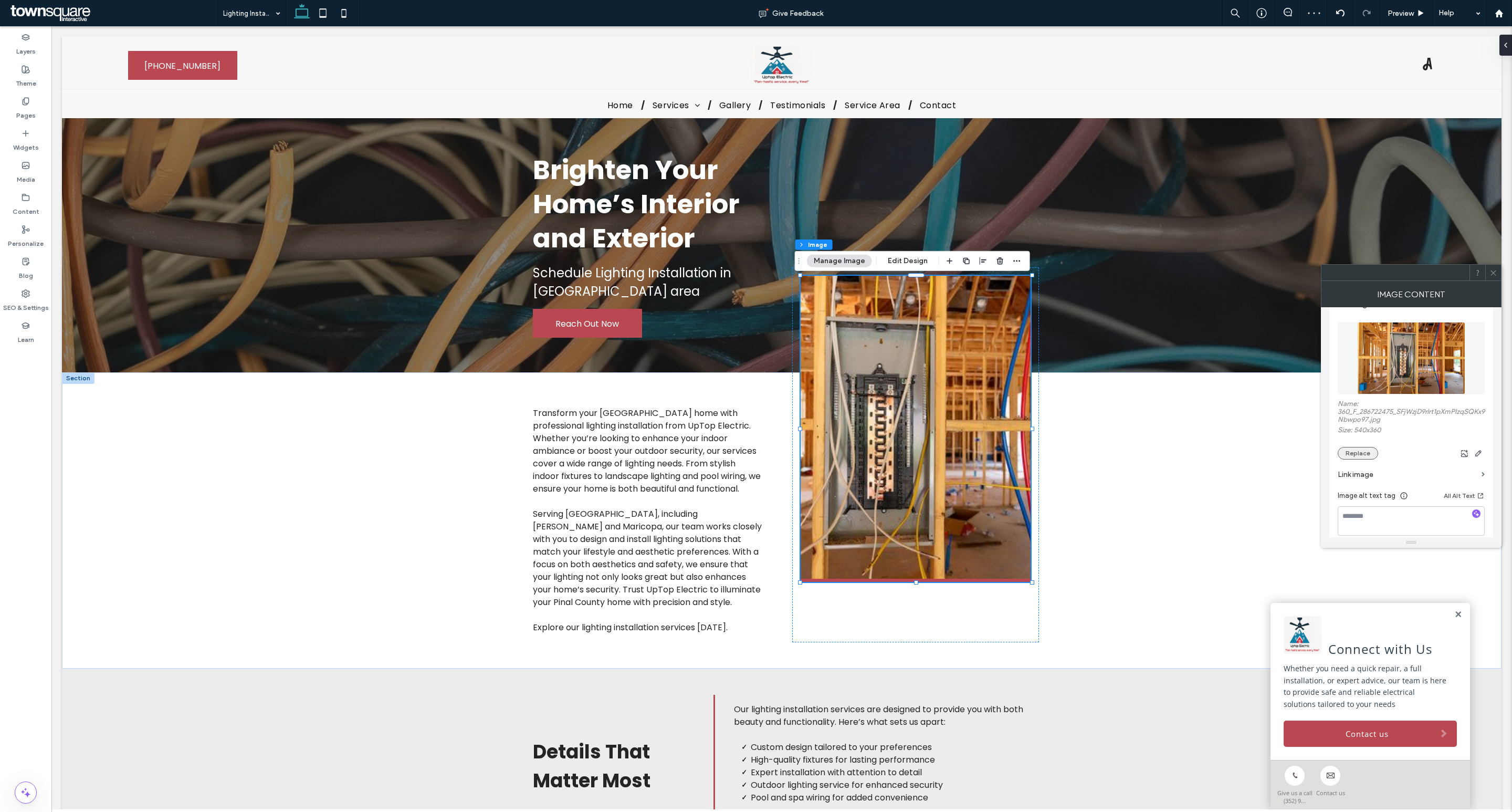
click at [1369, 451] on button "Replace" at bounding box center [1357, 453] width 40 height 13
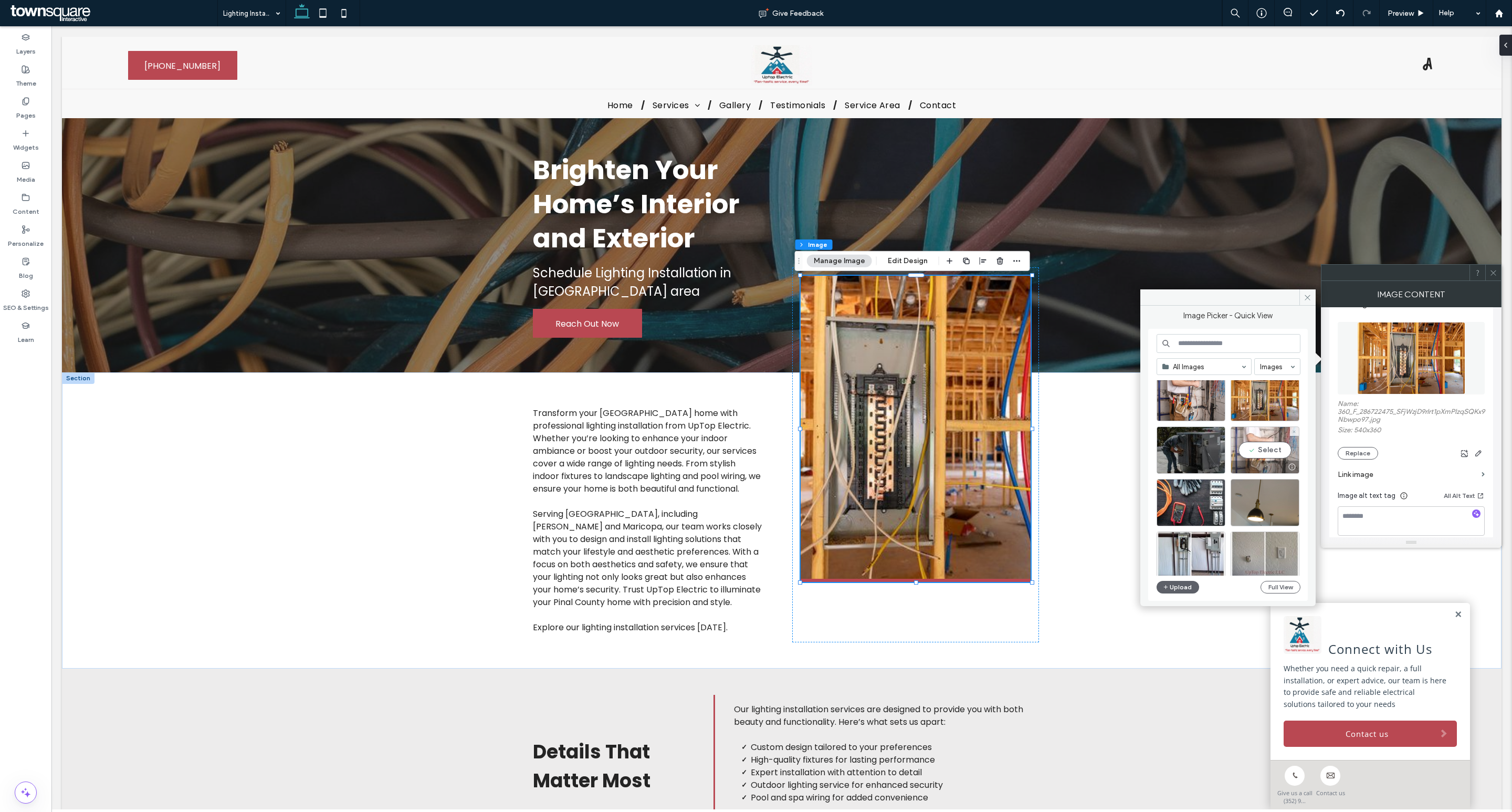
scroll to position [22, 0]
click at [1273, 498] on div "Select" at bounding box center [1265, 502] width 69 height 47
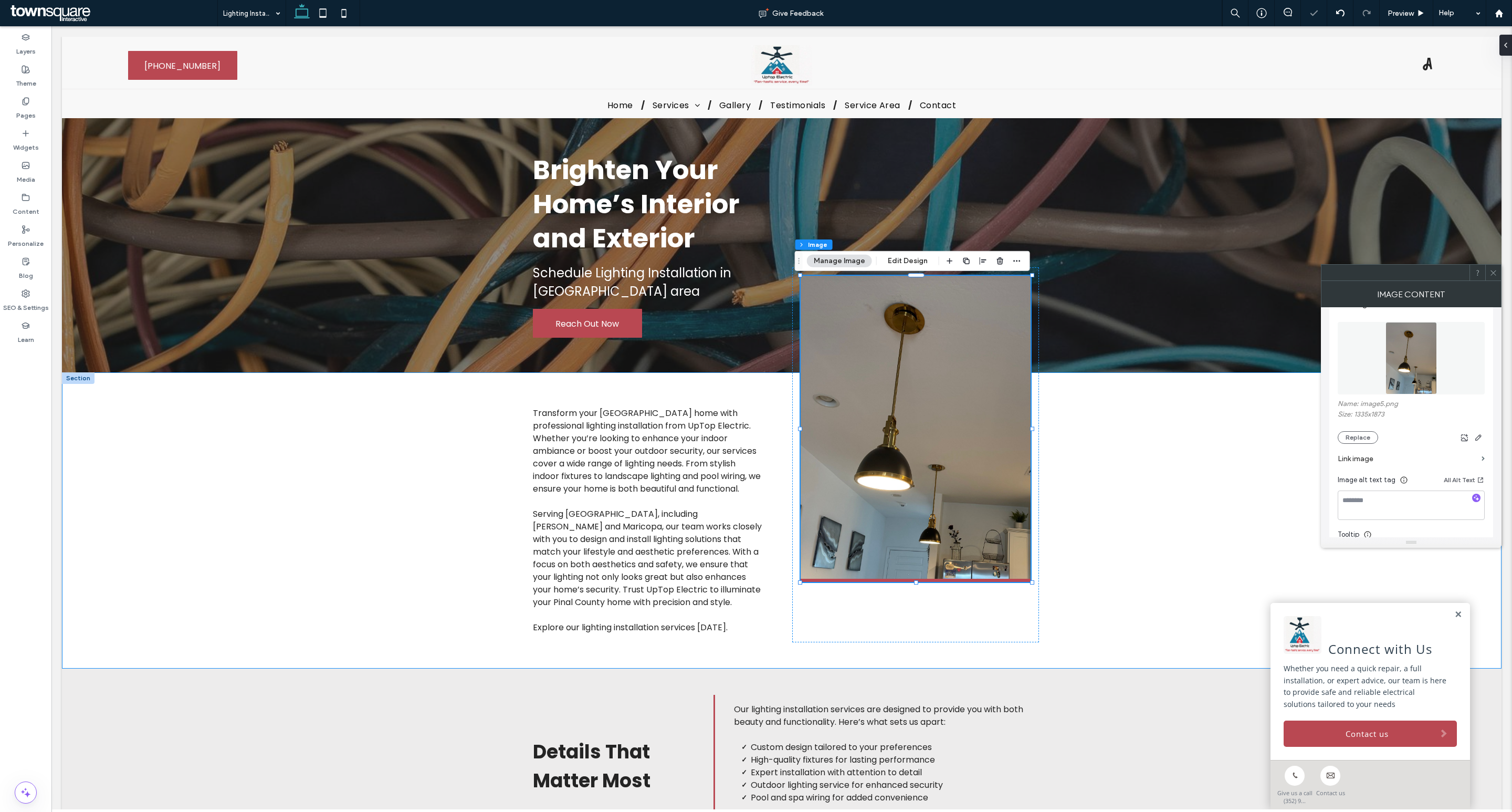
click at [1273, 498] on div "Transform your [GEOGRAPHIC_DATA] home with professional lighting installation f…" at bounding box center [782, 520] width 1440 height 296
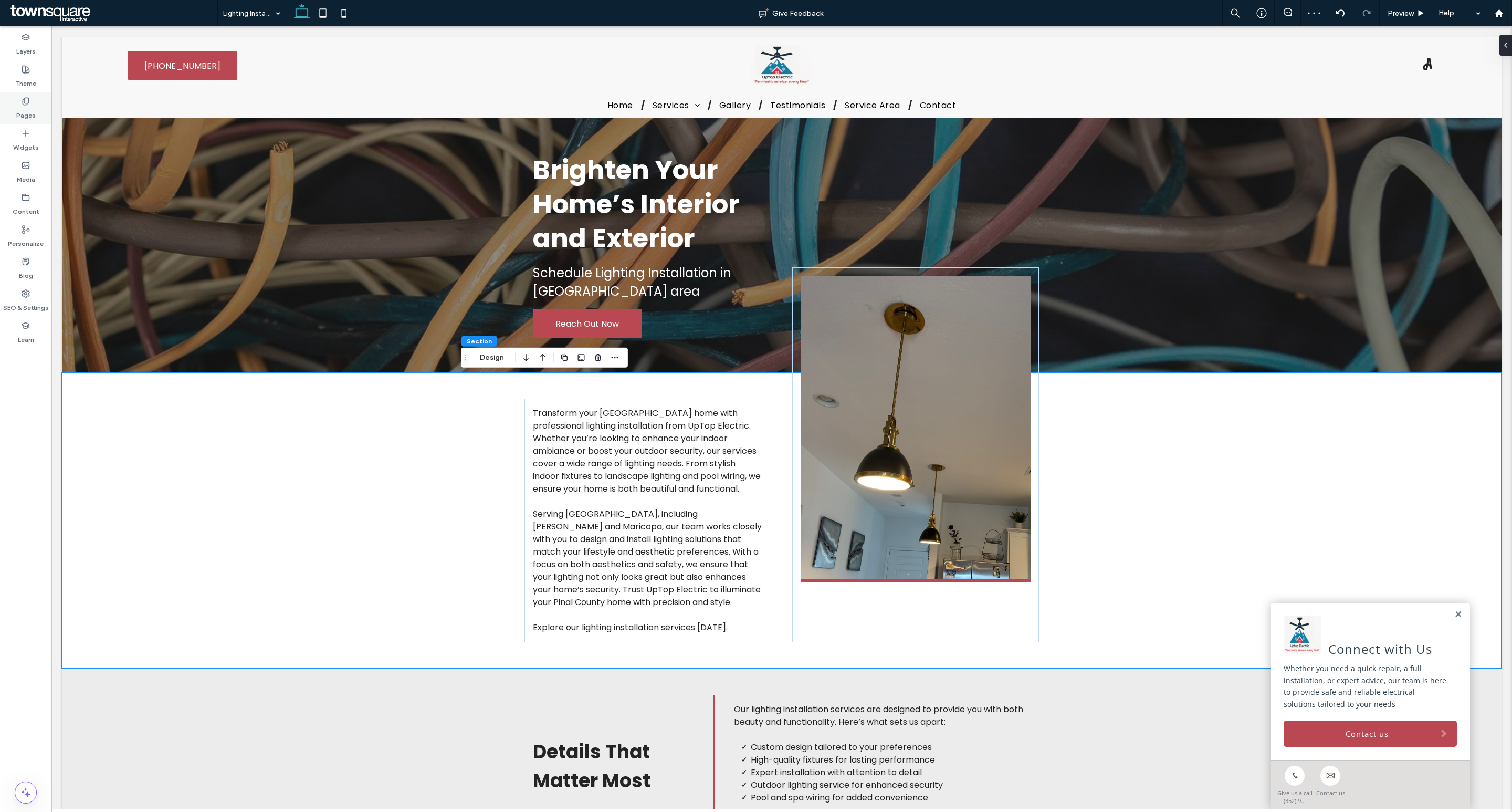
click at [34, 106] on label "Pages" at bounding box center [26, 113] width 19 height 14
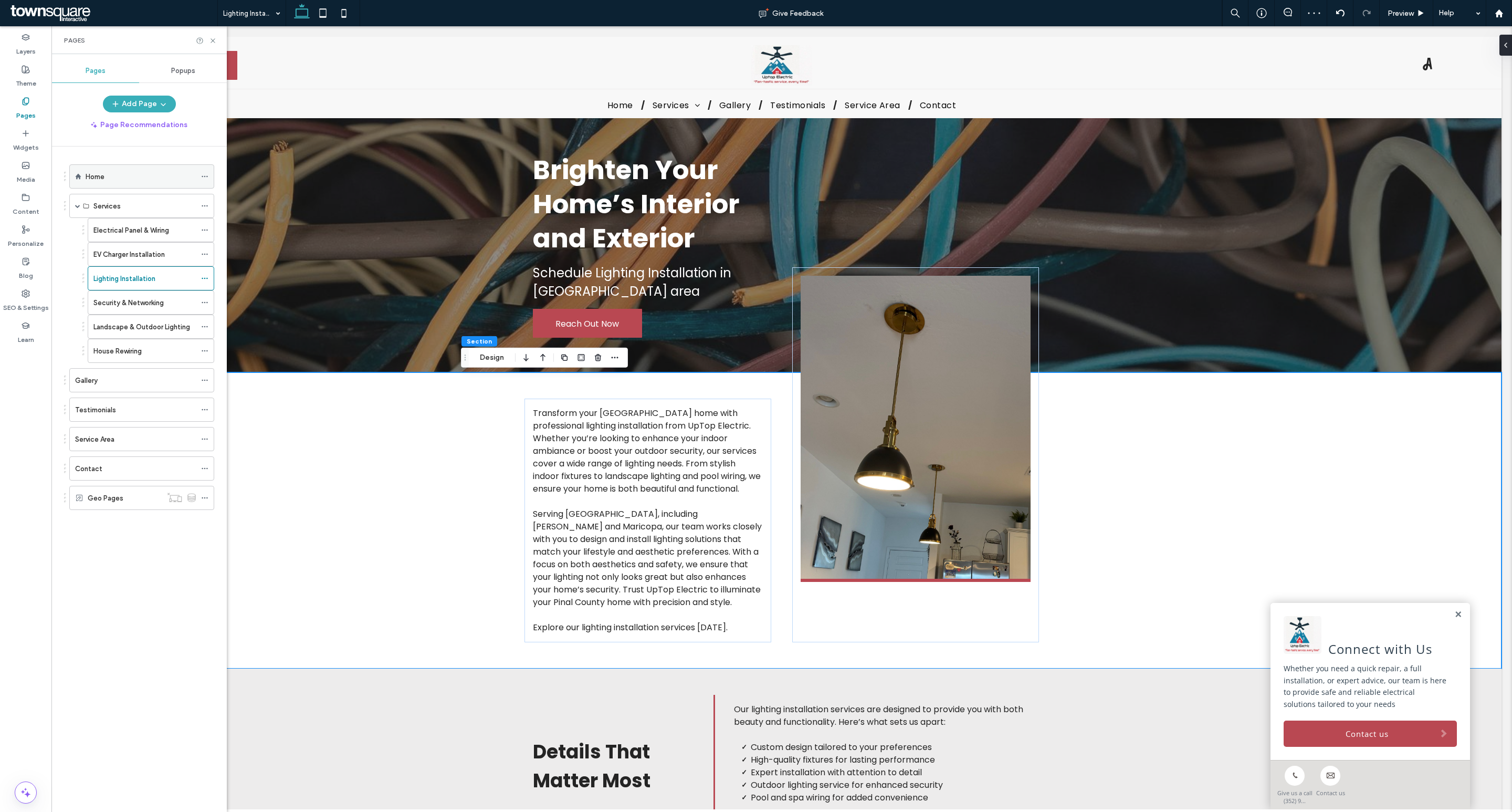
click at [138, 173] on div "Home" at bounding box center [141, 176] width 111 height 11
click at [213, 38] on icon at bounding box center [213, 40] width 8 height 8
